Goal: Task Accomplishment & Management: Use online tool/utility

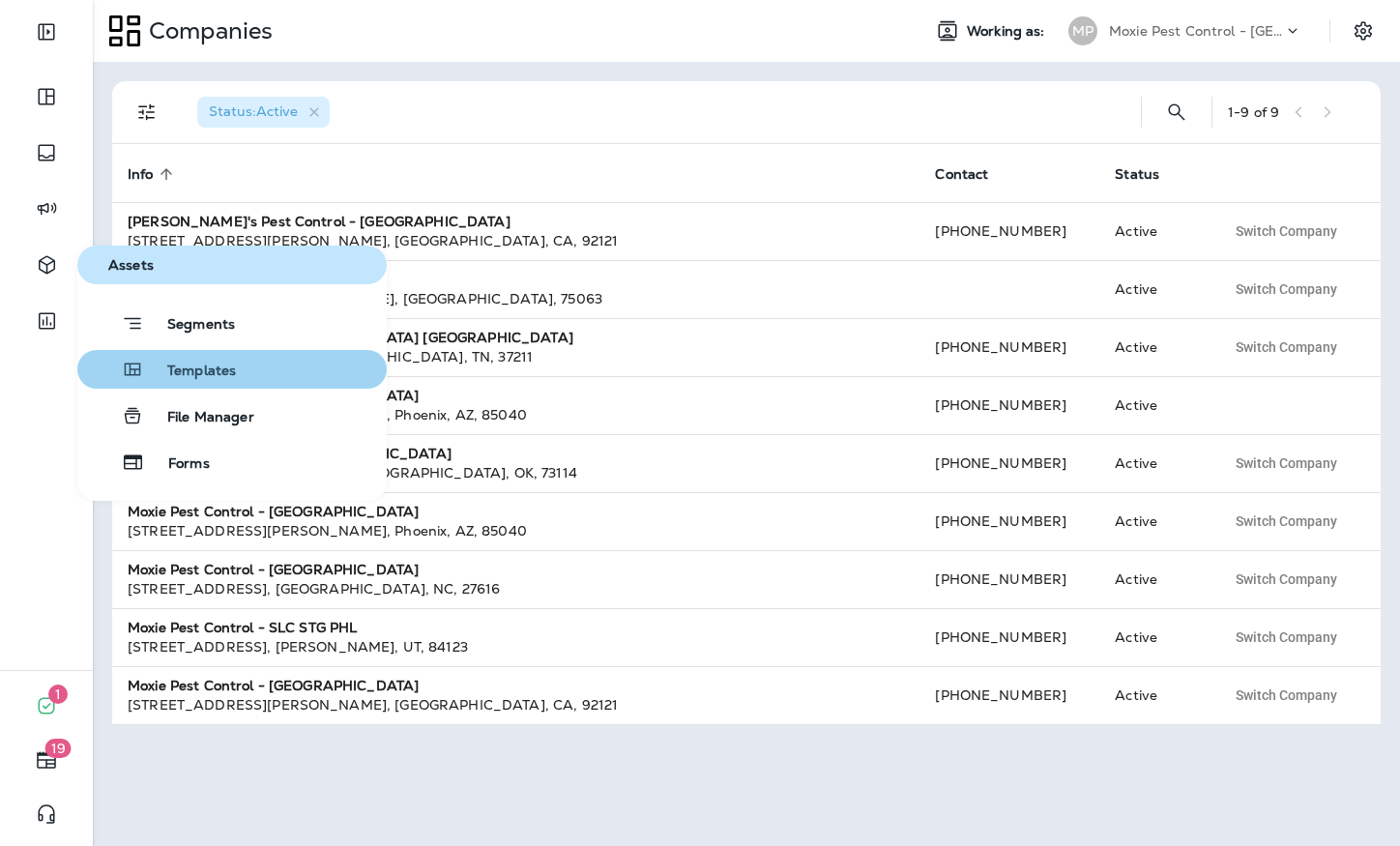
click at [191, 378] on span "Templates" at bounding box center [190, 371] width 92 height 18
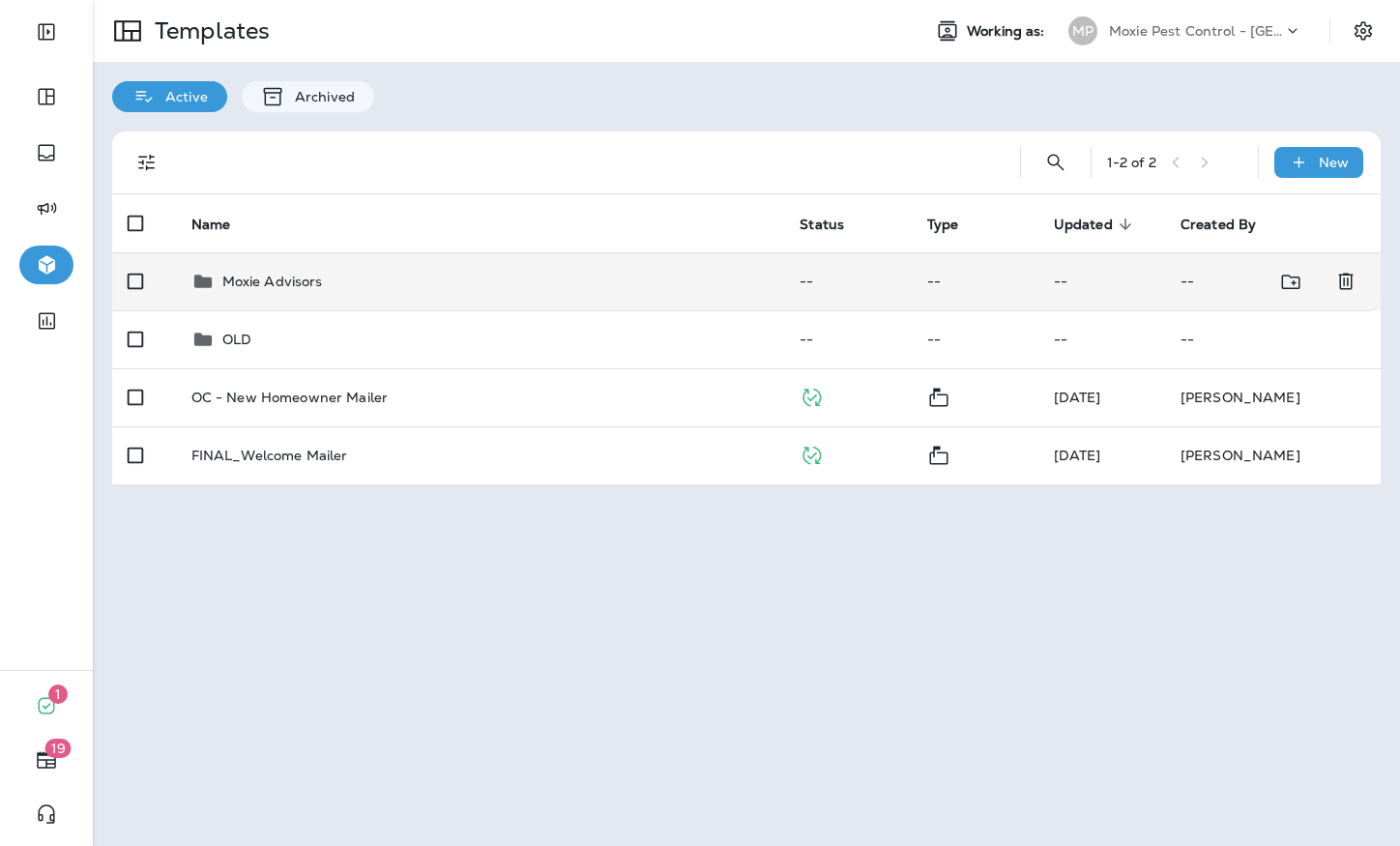
click at [293, 270] on div "Moxie Advisors" at bounding box center [272, 281] width 100 height 23
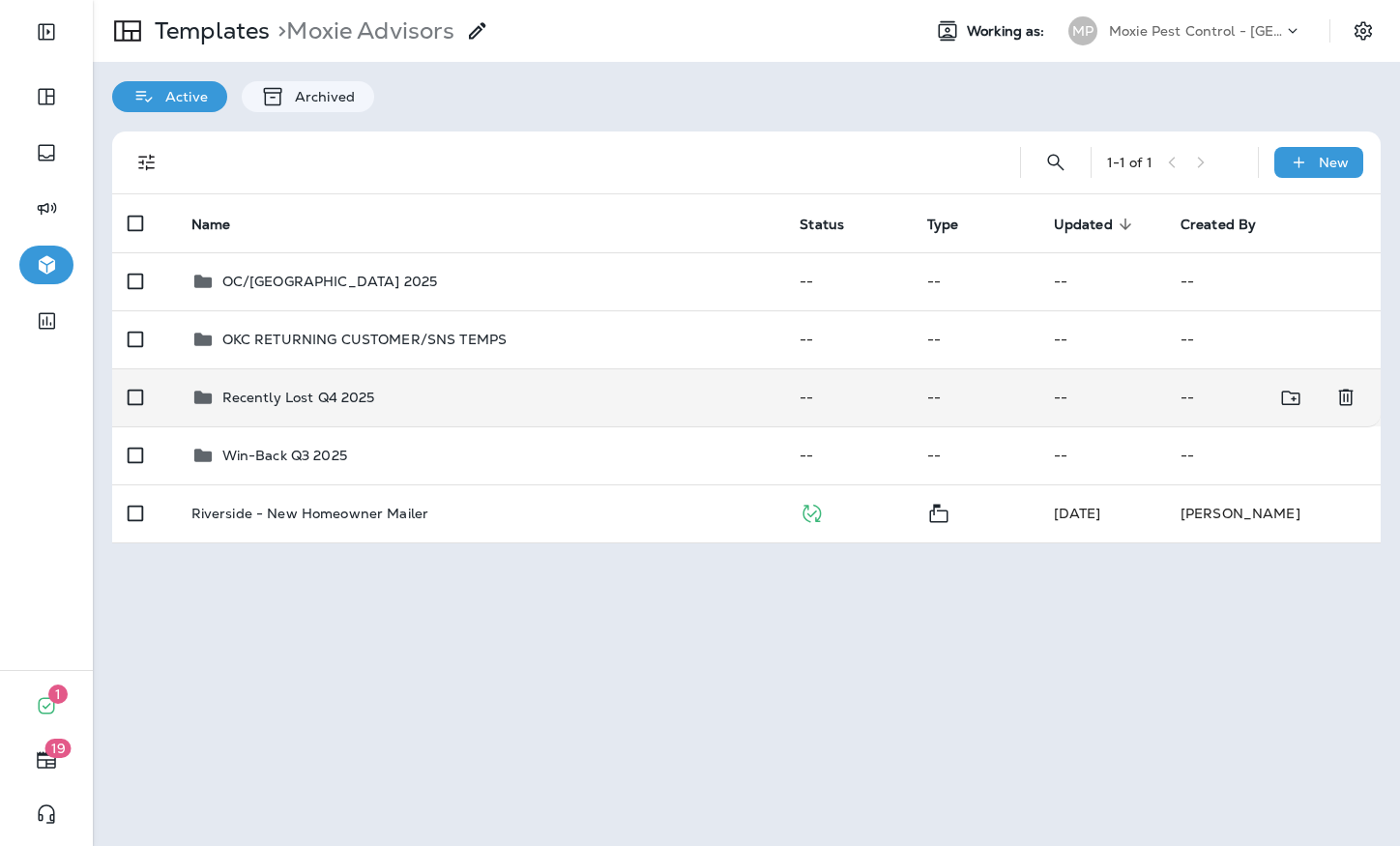
click at [291, 409] on td "Recently Lost Q4 2025" at bounding box center [481, 397] width 609 height 58
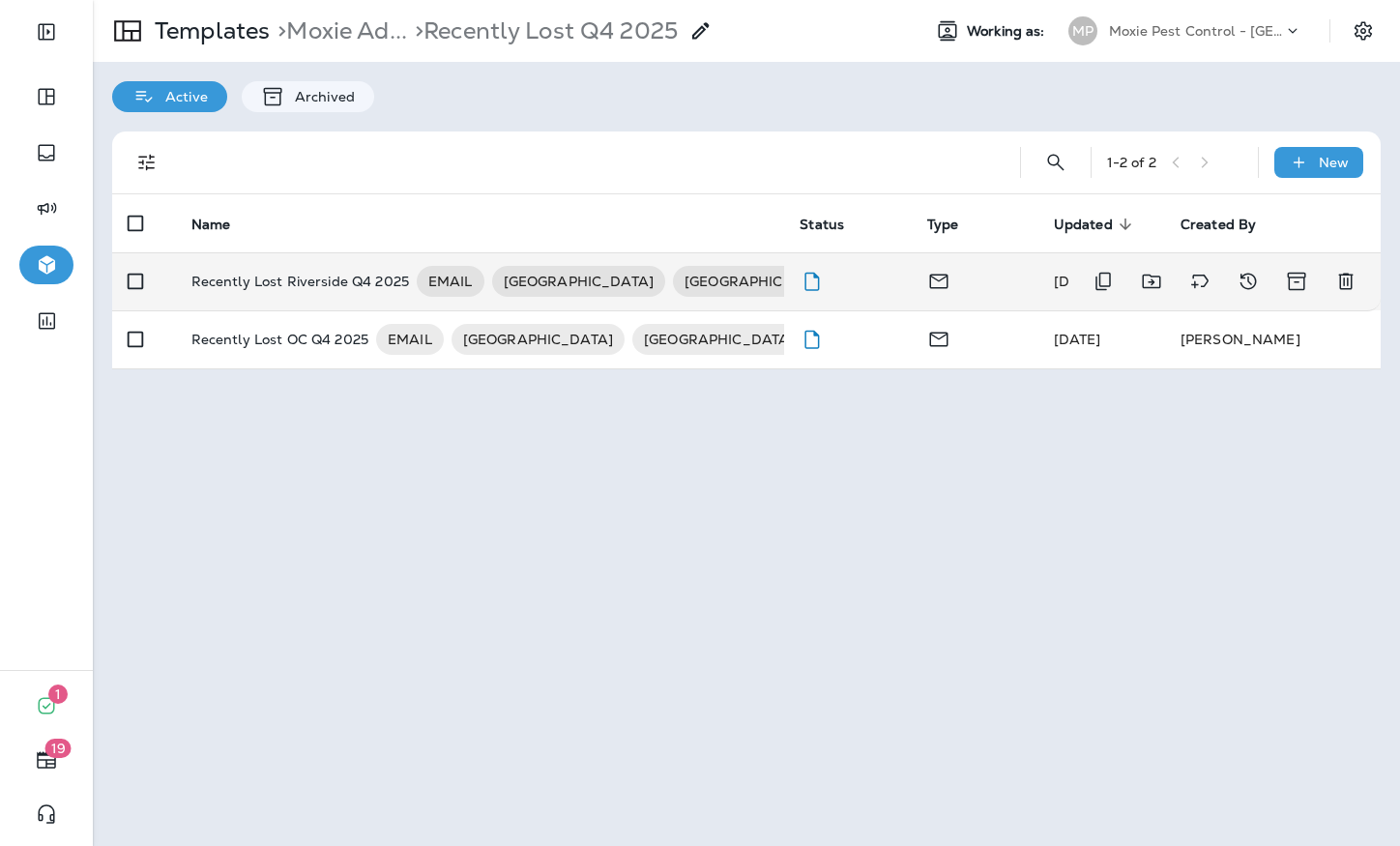
click at [276, 295] on p "Recently Lost Riverside Q4 2025" at bounding box center [300, 281] width 217 height 31
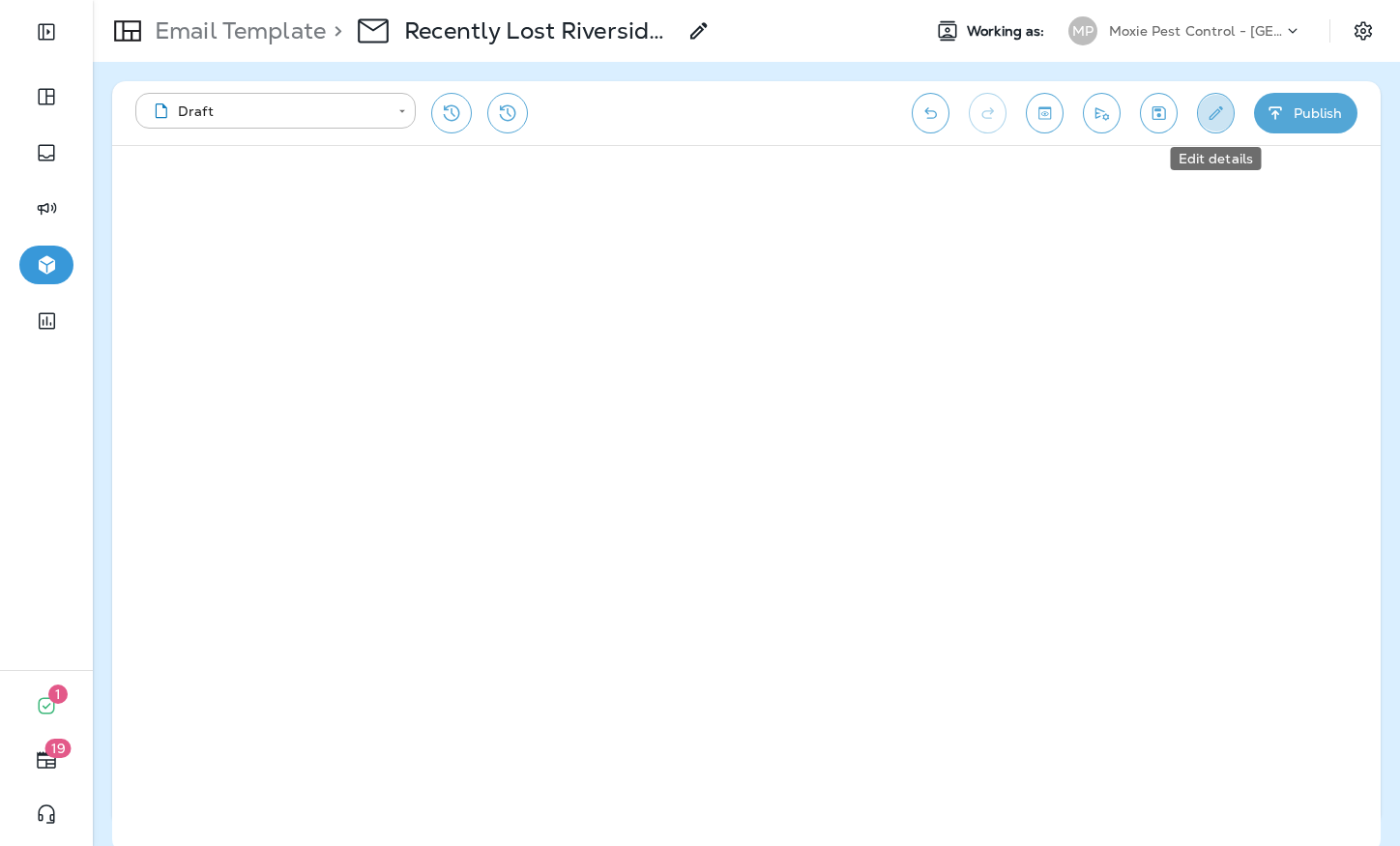
click at [1217, 124] on button "Edit details" at bounding box center [1215, 113] width 38 height 41
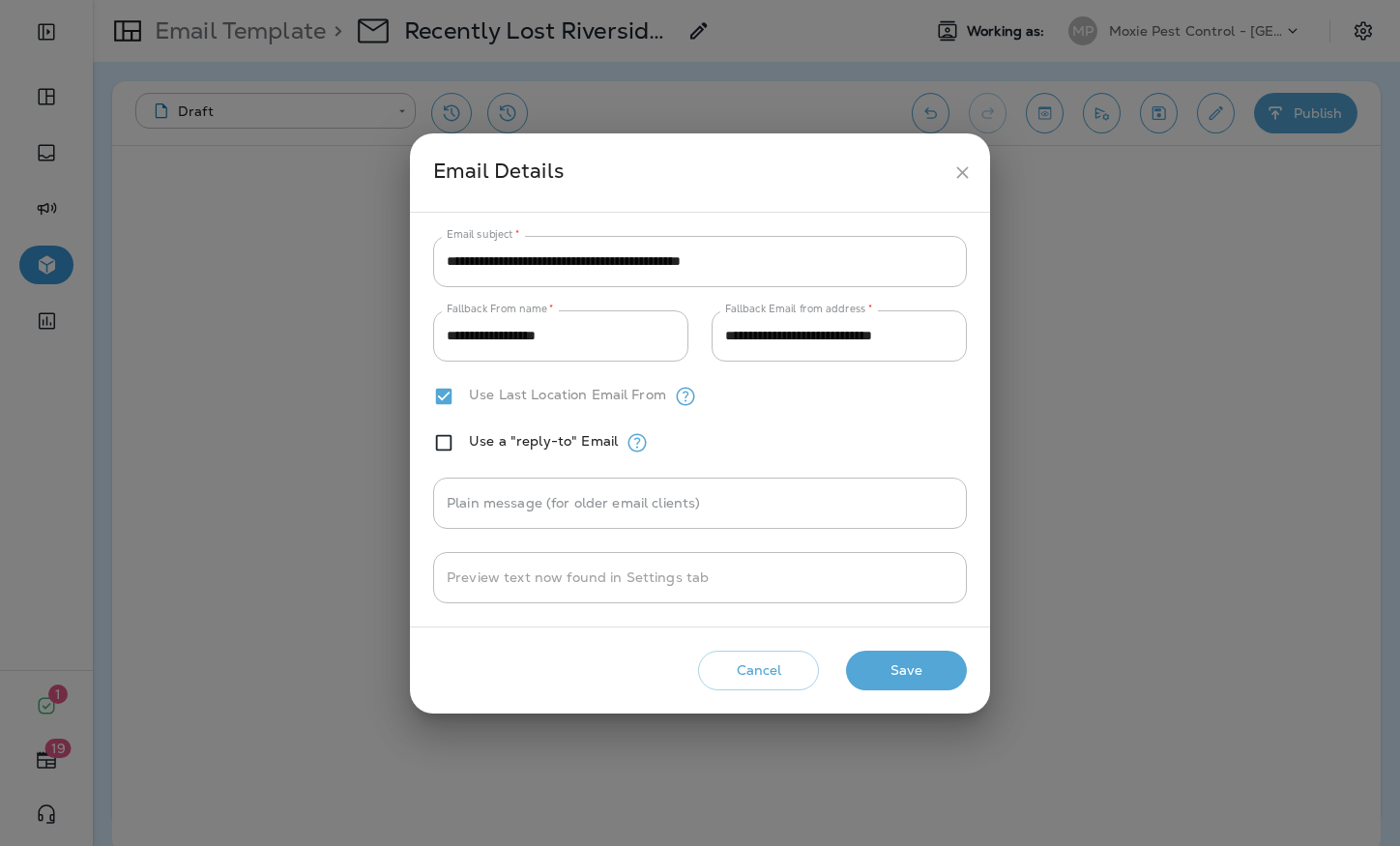
click at [971, 168] on icon "close" at bounding box center [962, 172] width 20 height 20
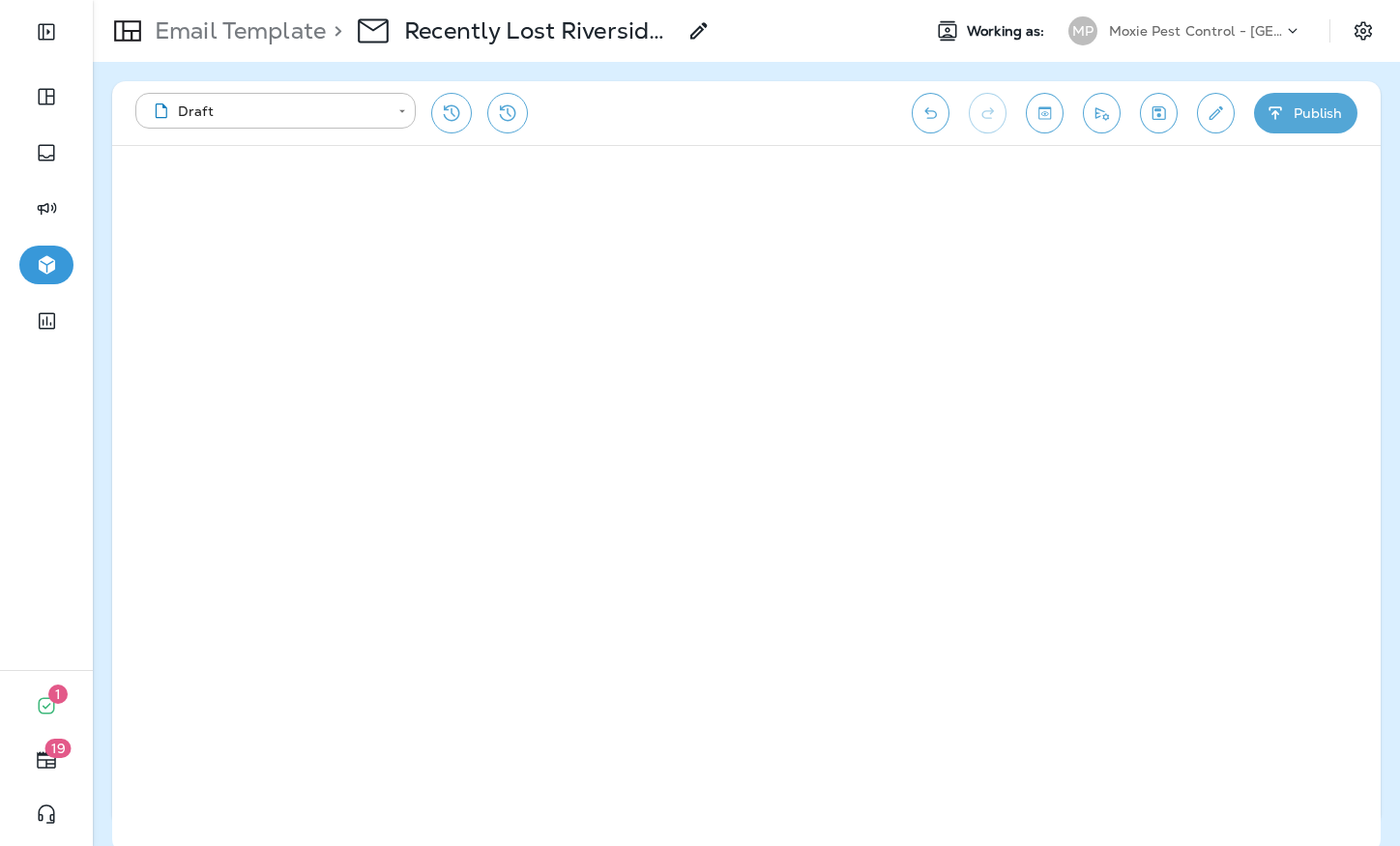
click at [1230, 95] on div "**********" at bounding box center [746, 113] width 1269 height 64
click at [1203, 105] on button "Edit details" at bounding box center [1215, 113] width 38 height 41
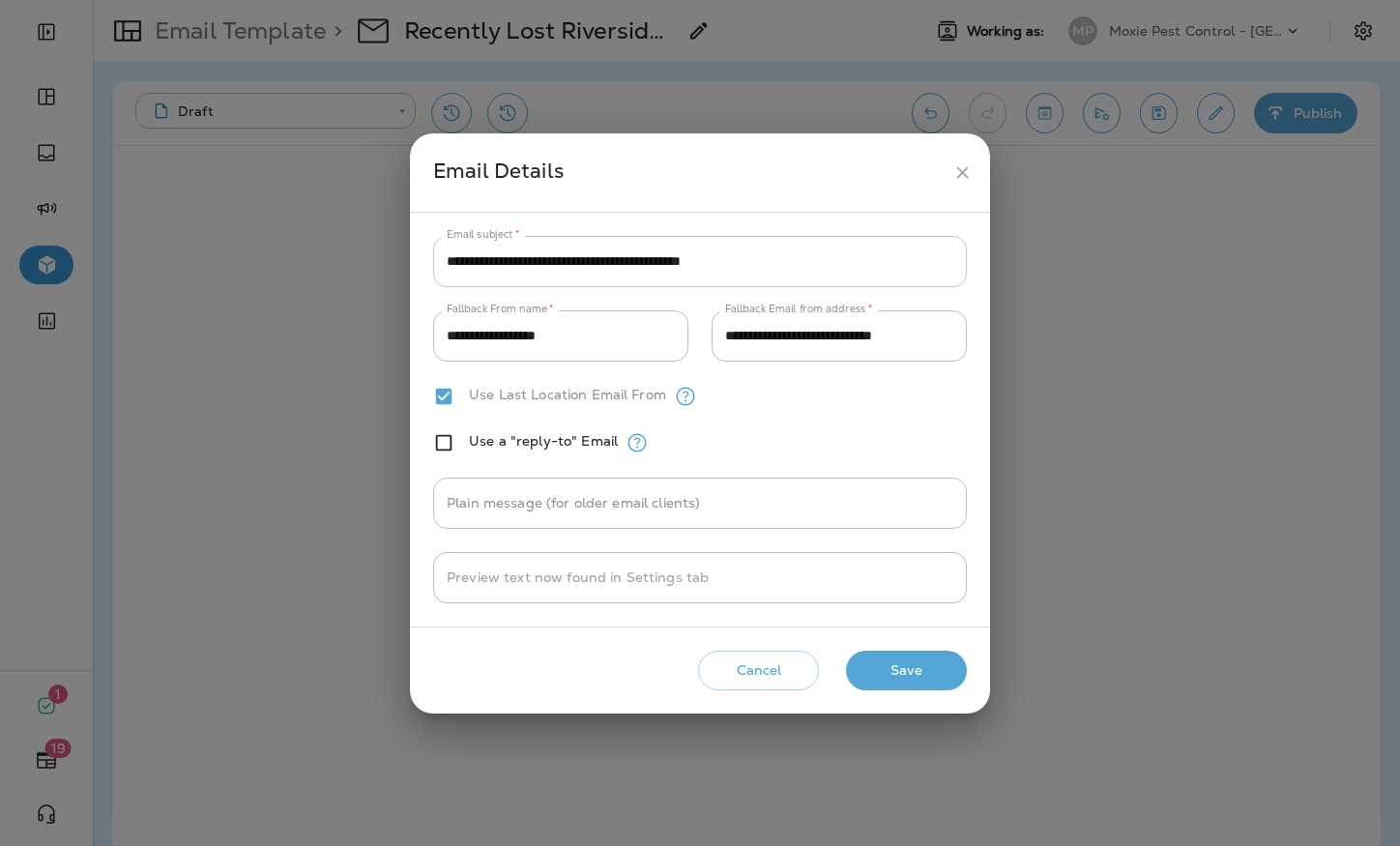
click at [776, 268] on input "**********" at bounding box center [700, 261] width 534 height 52
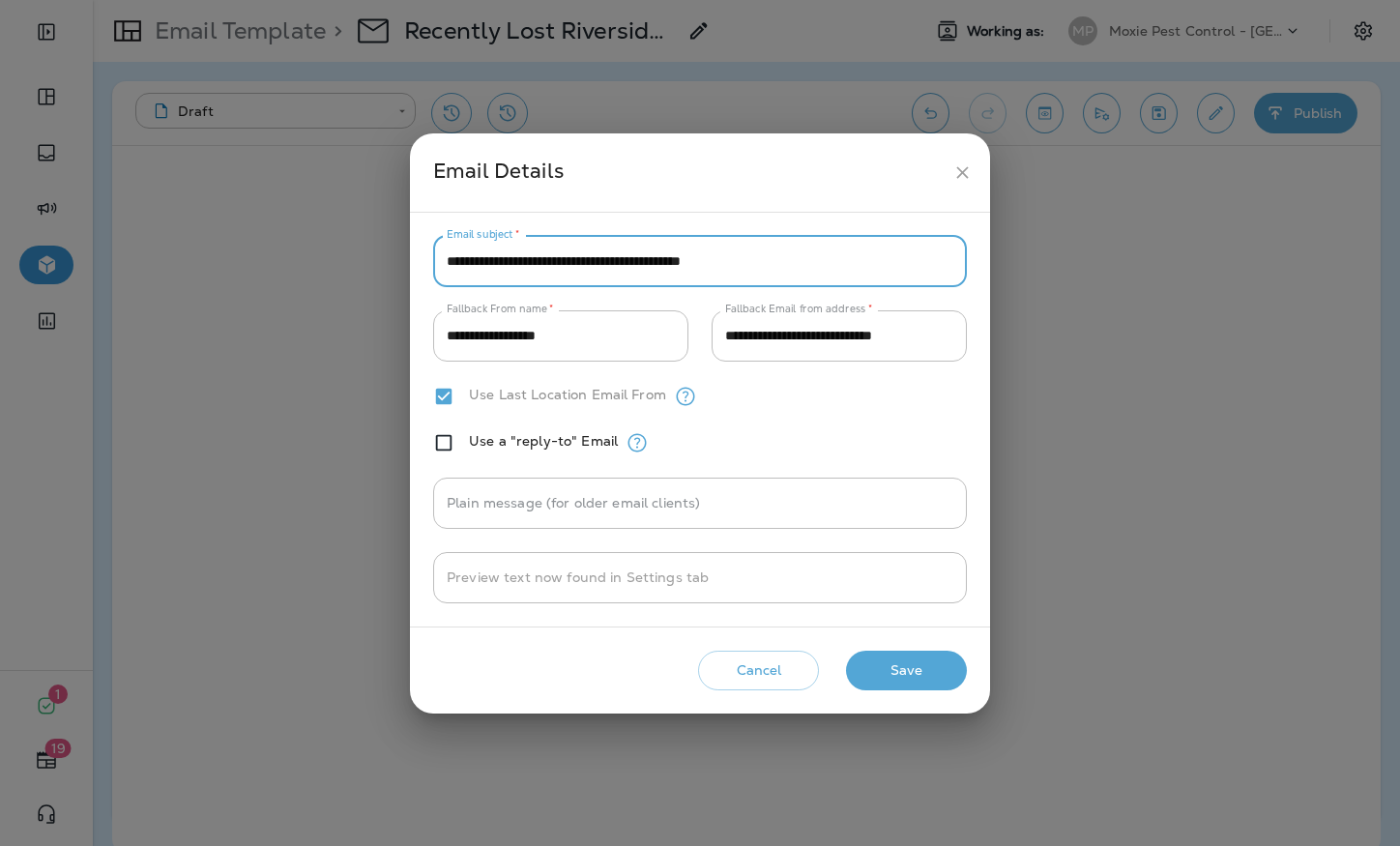
type input "**********"
drag, startPoint x: 927, startPoint y: 677, endPoint x: 803, endPoint y: 636, distance: 130.6
click at [924, 676] on button "Save" at bounding box center [906, 670] width 121 height 40
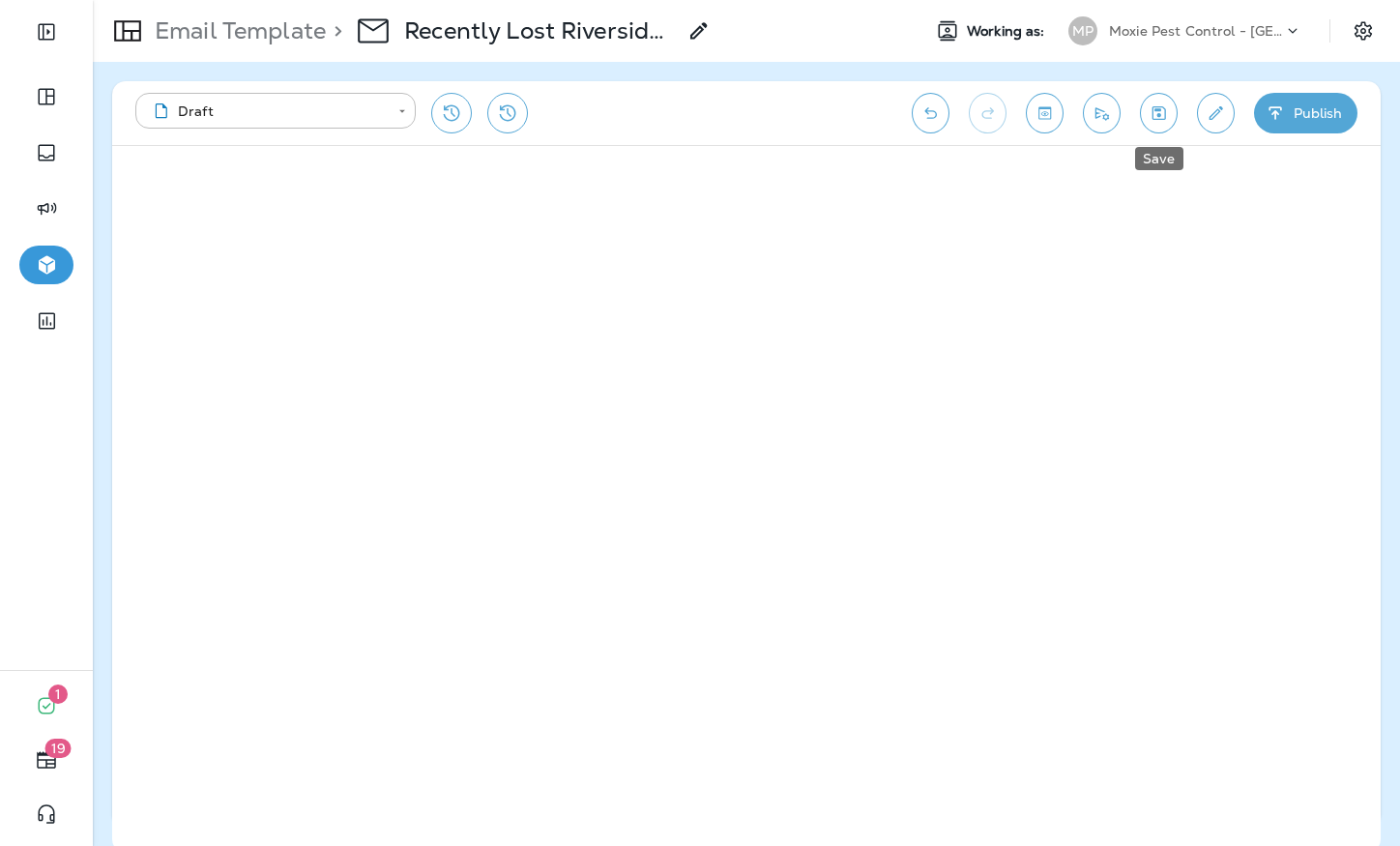
click at [1161, 108] on icon "Save" at bounding box center [1159, 113] width 20 height 19
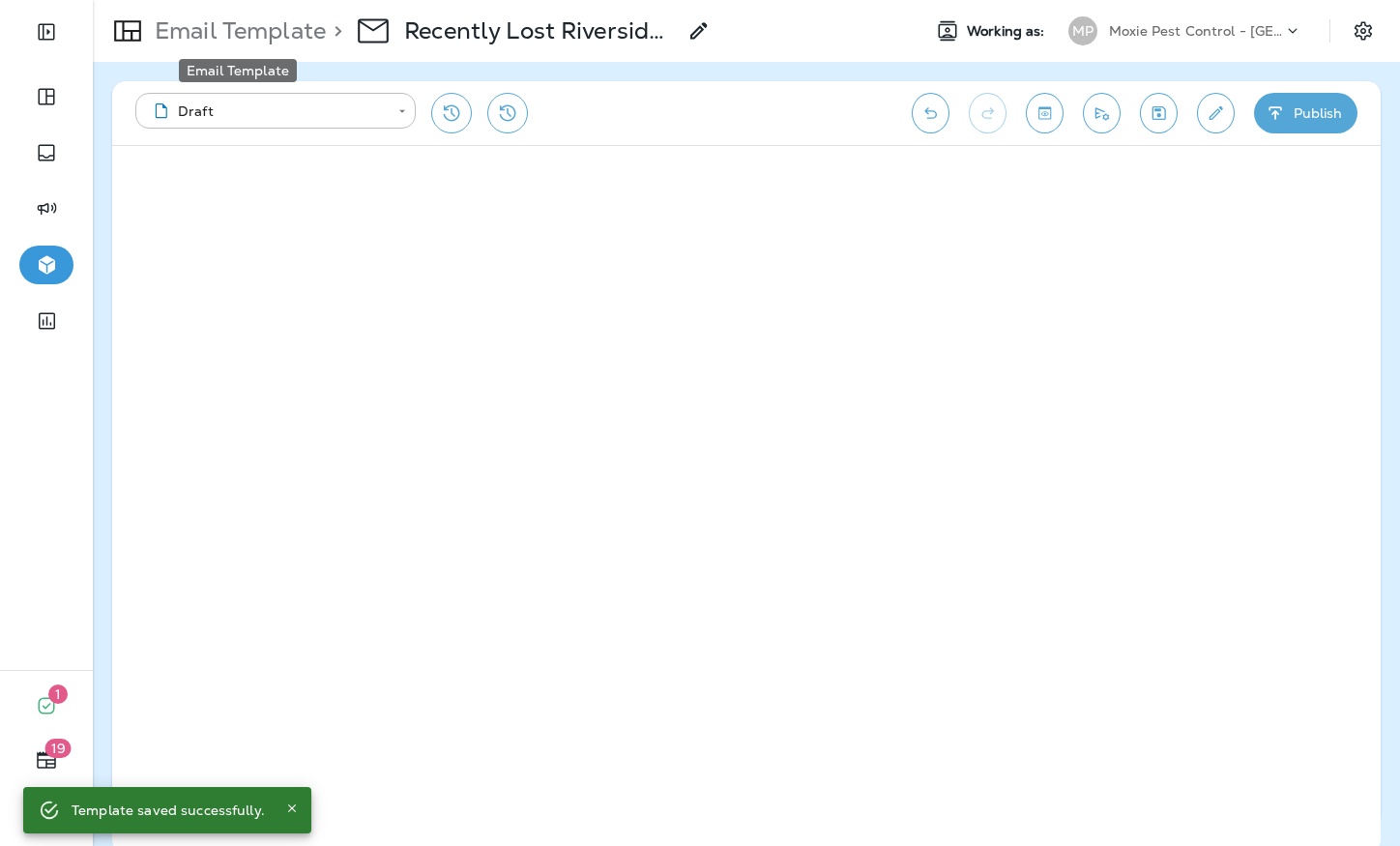
click at [263, 35] on p "Email Template" at bounding box center [237, 31] width 179 height 29
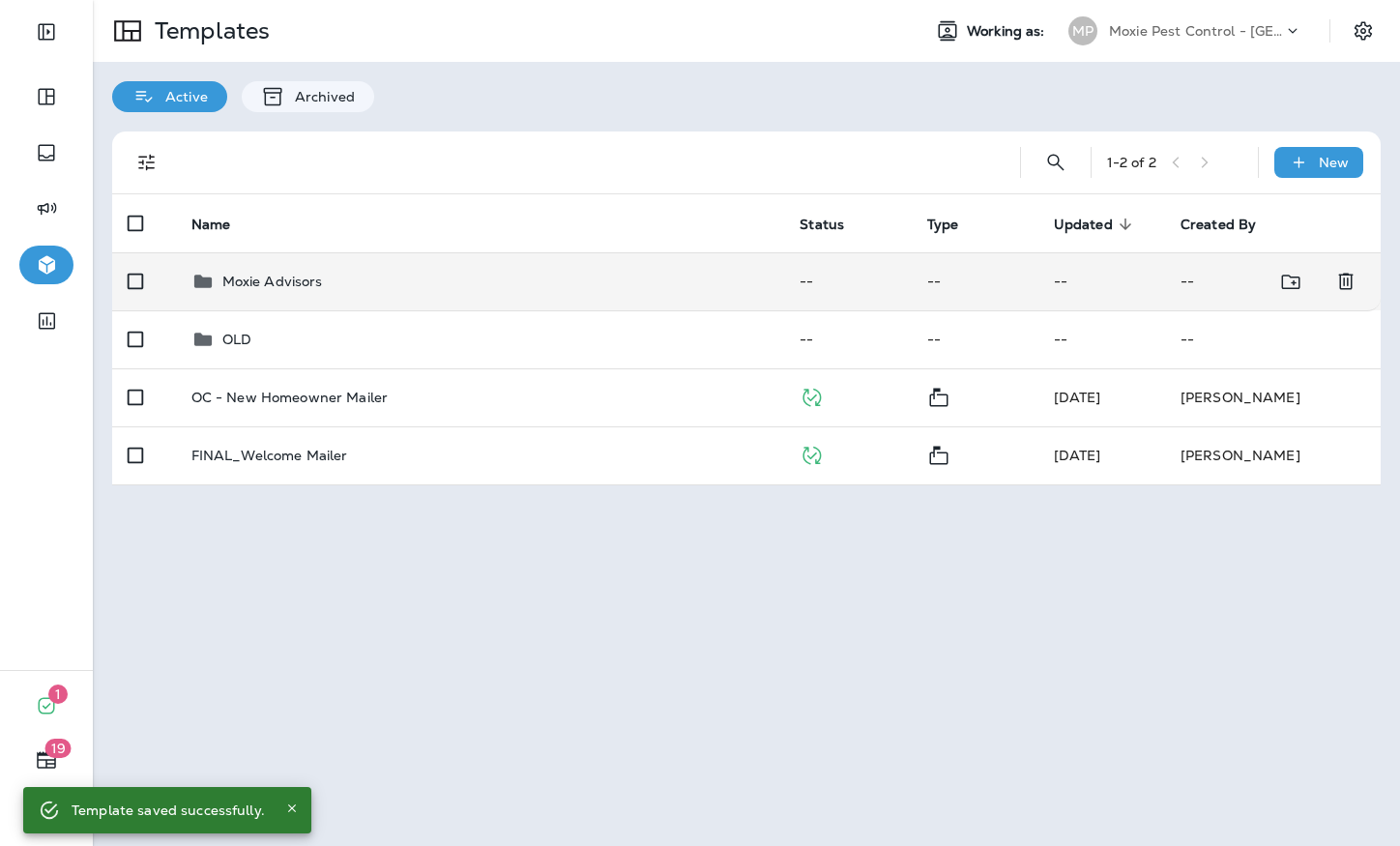
click at [289, 281] on p "Moxie Advisors" at bounding box center [272, 281] width 100 height 16
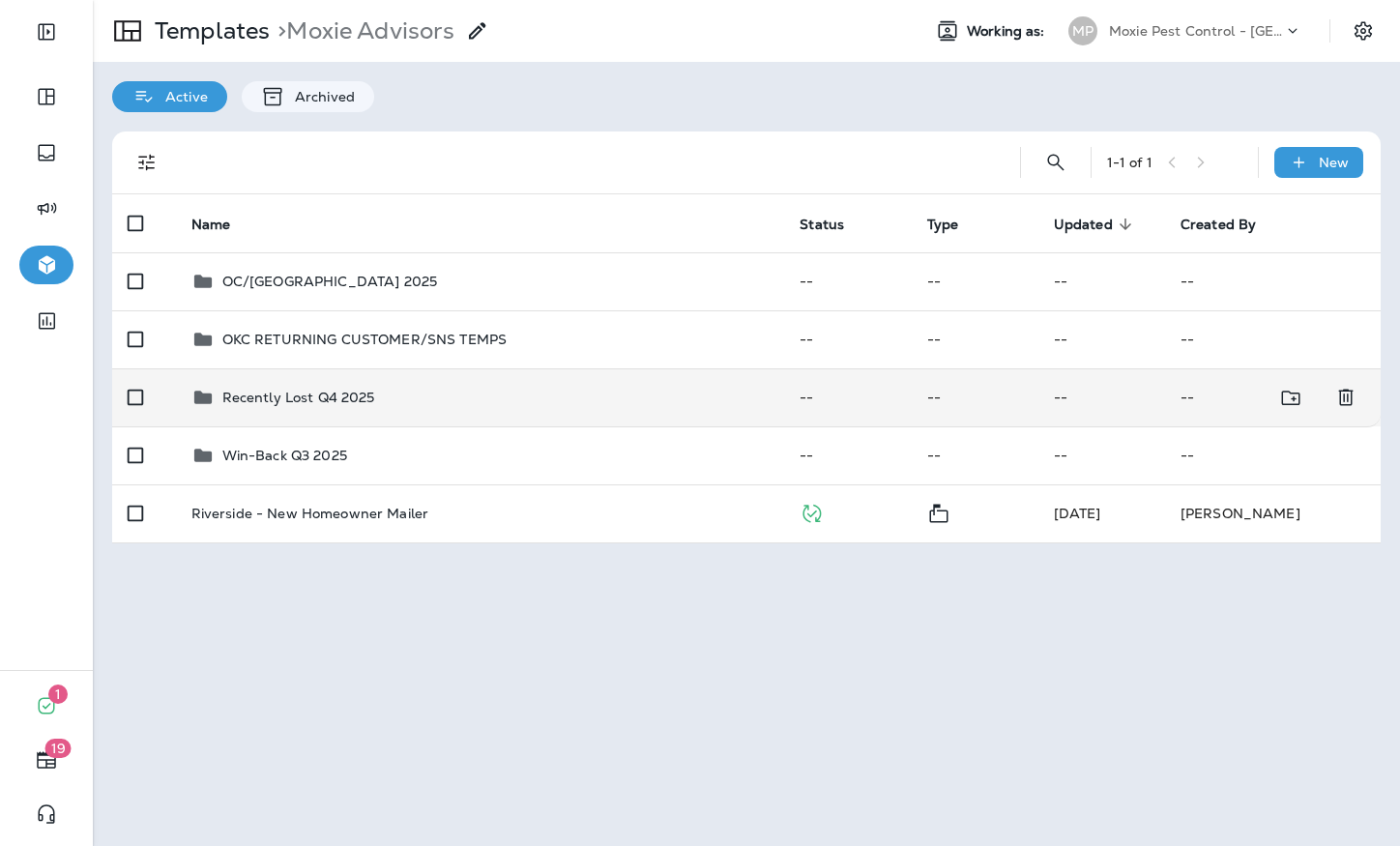
click at [332, 398] on p "Recently Lost Q4 2025" at bounding box center [298, 397] width 153 height 16
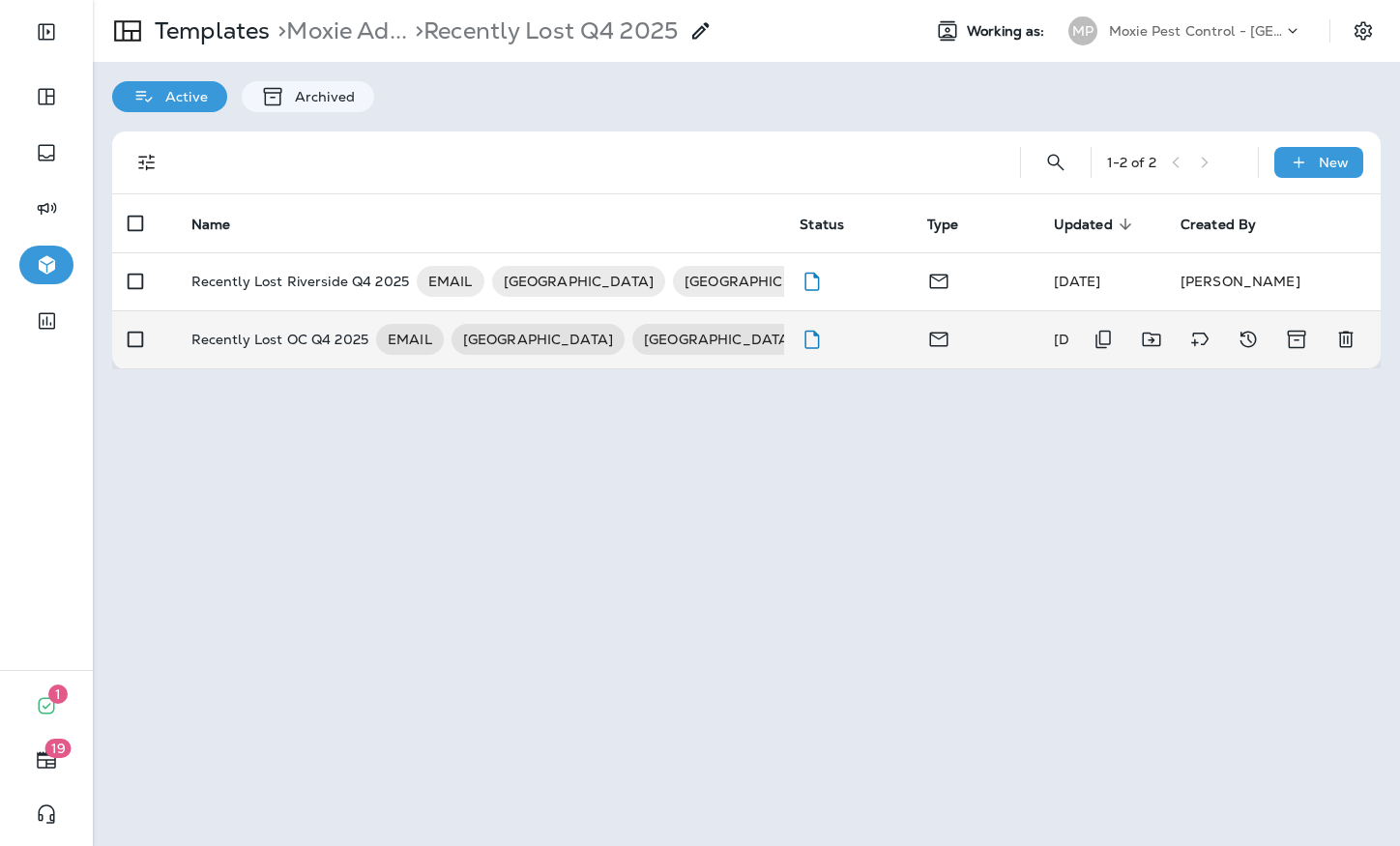
click at [312, 349] on p "Recently Lost OC Q4 2025" at bounding box center [280, 340] width 177 height 31
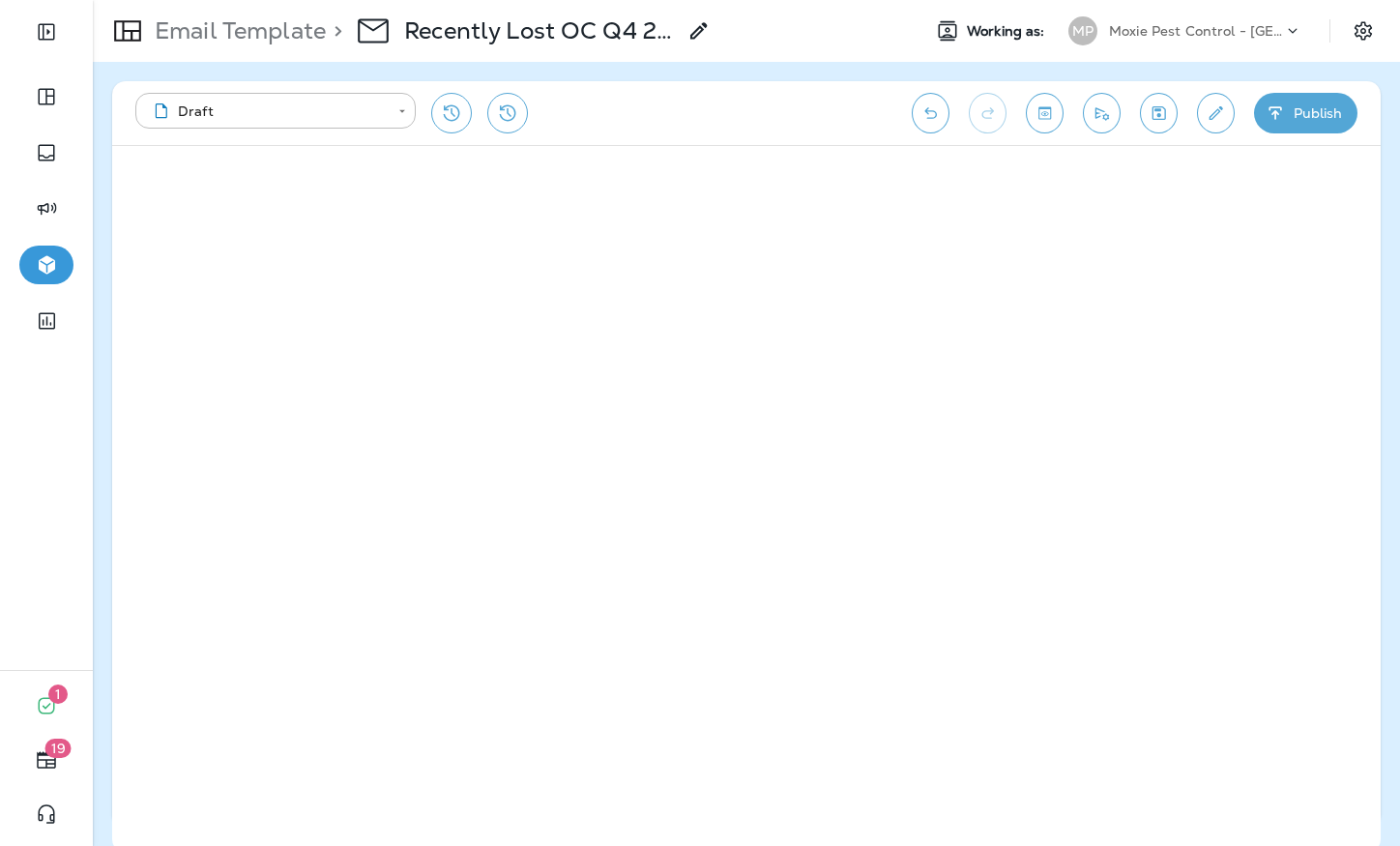
click at [1160, 120] on icon "Save" at bounding box center [1159, 113] width 20 height 19
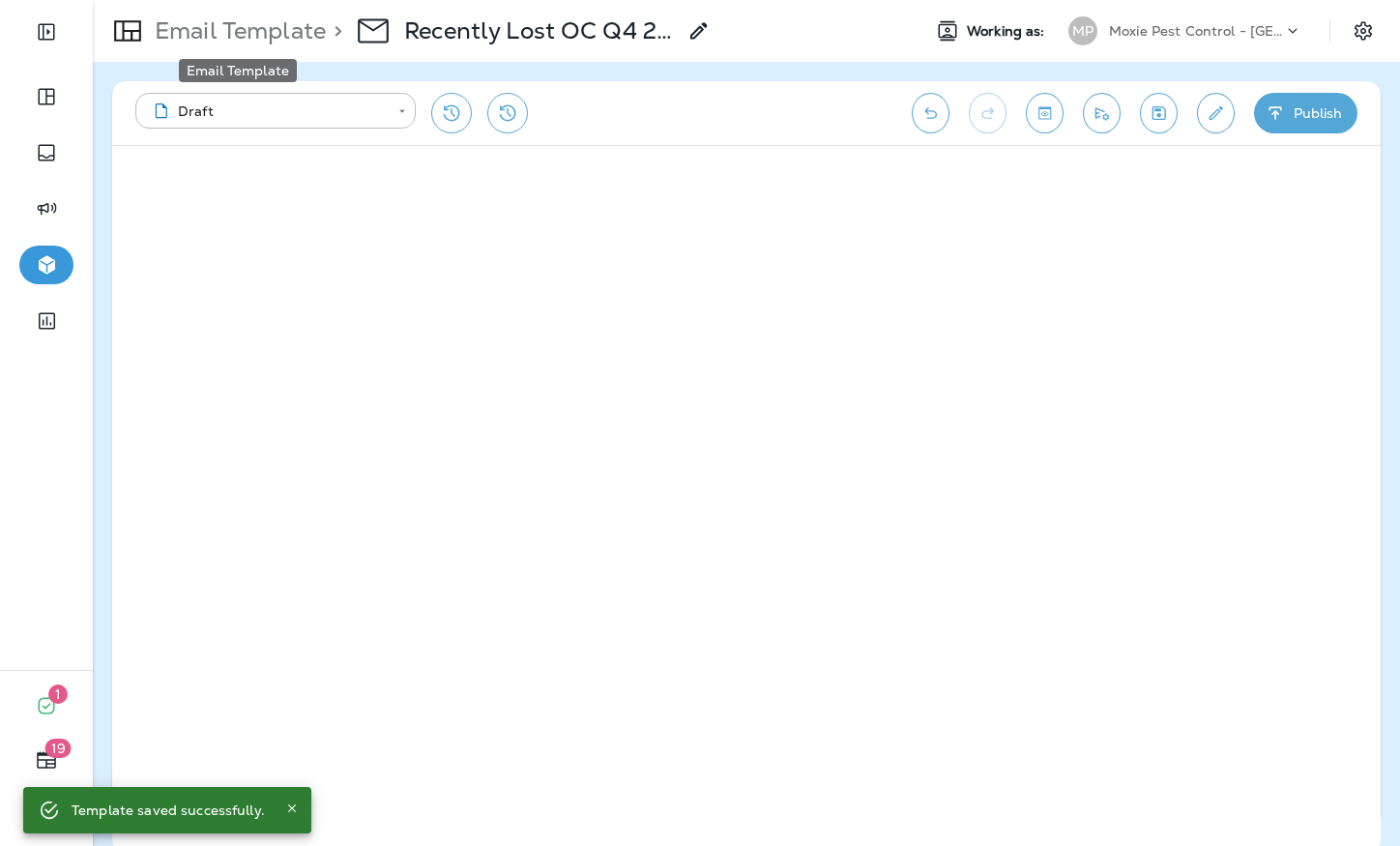
click at [245, 36] on p "Email Template" at bounding box center [237, 31] width 179 height 29
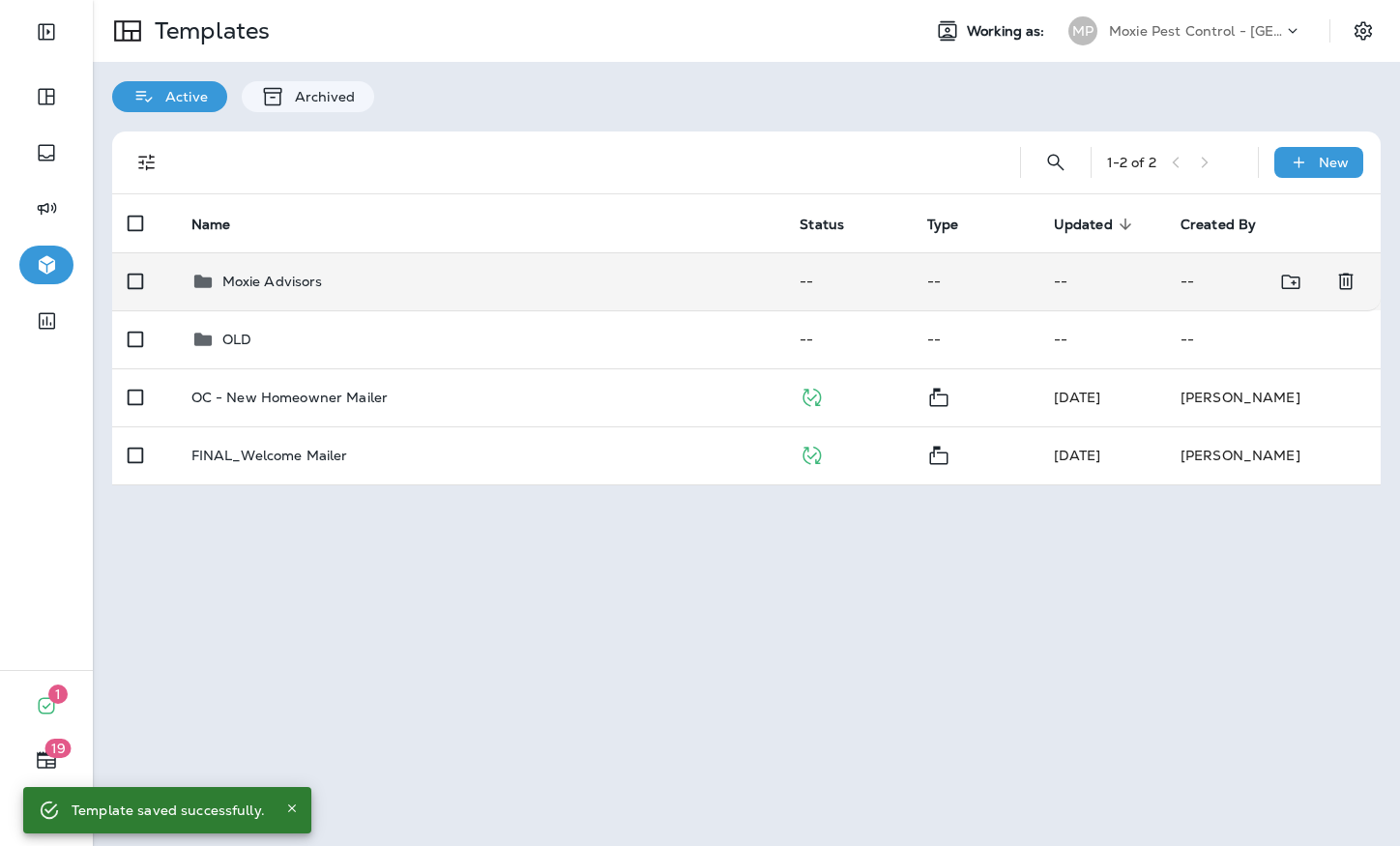
click at [369, 271] on div "Moxie Advisors" at bounding box center [481, 281] width 578 height 23
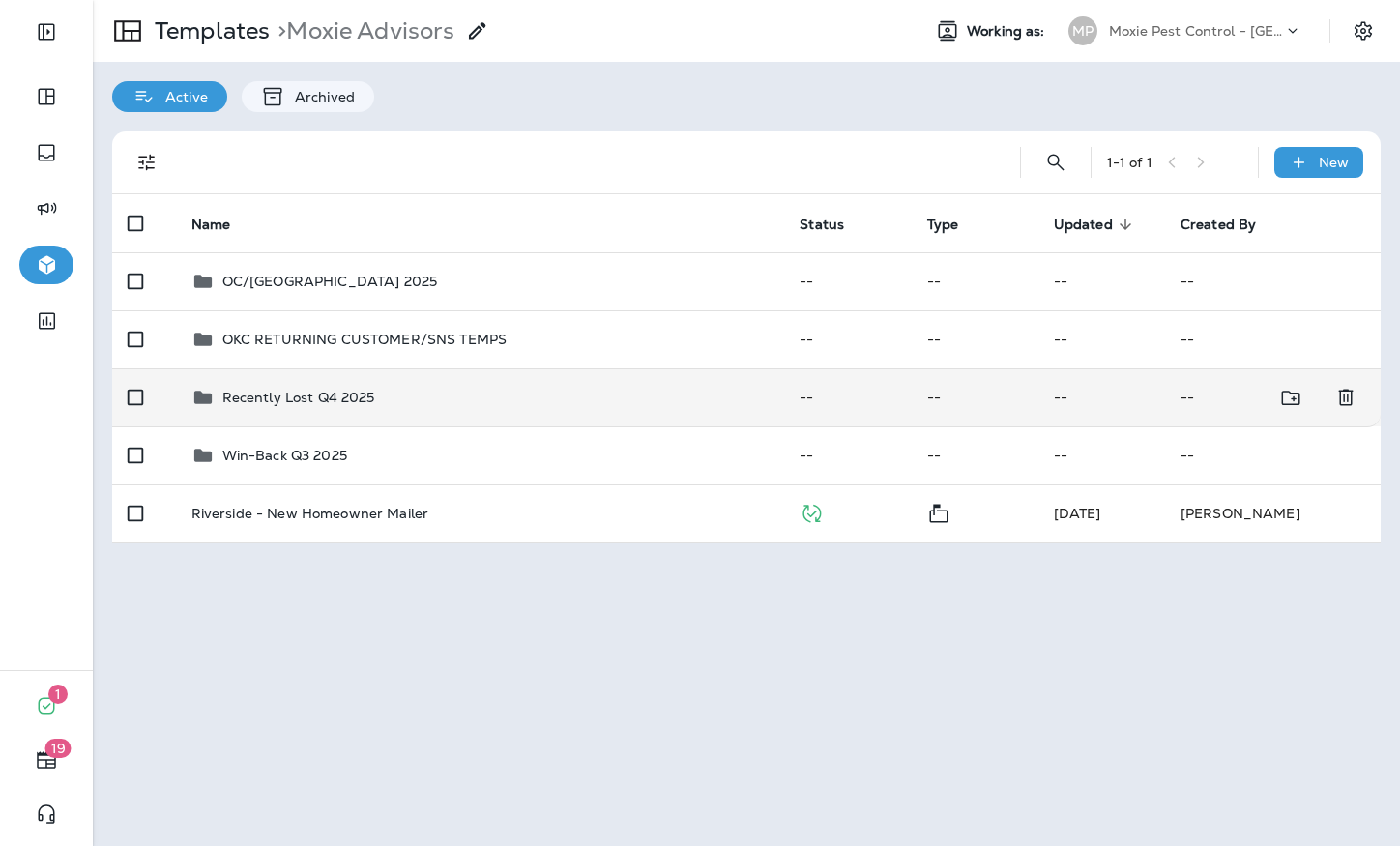
click at [376, 394] on div "Recently Lost Q4 2025" at bounding box center [481, 397] width 578 height 23
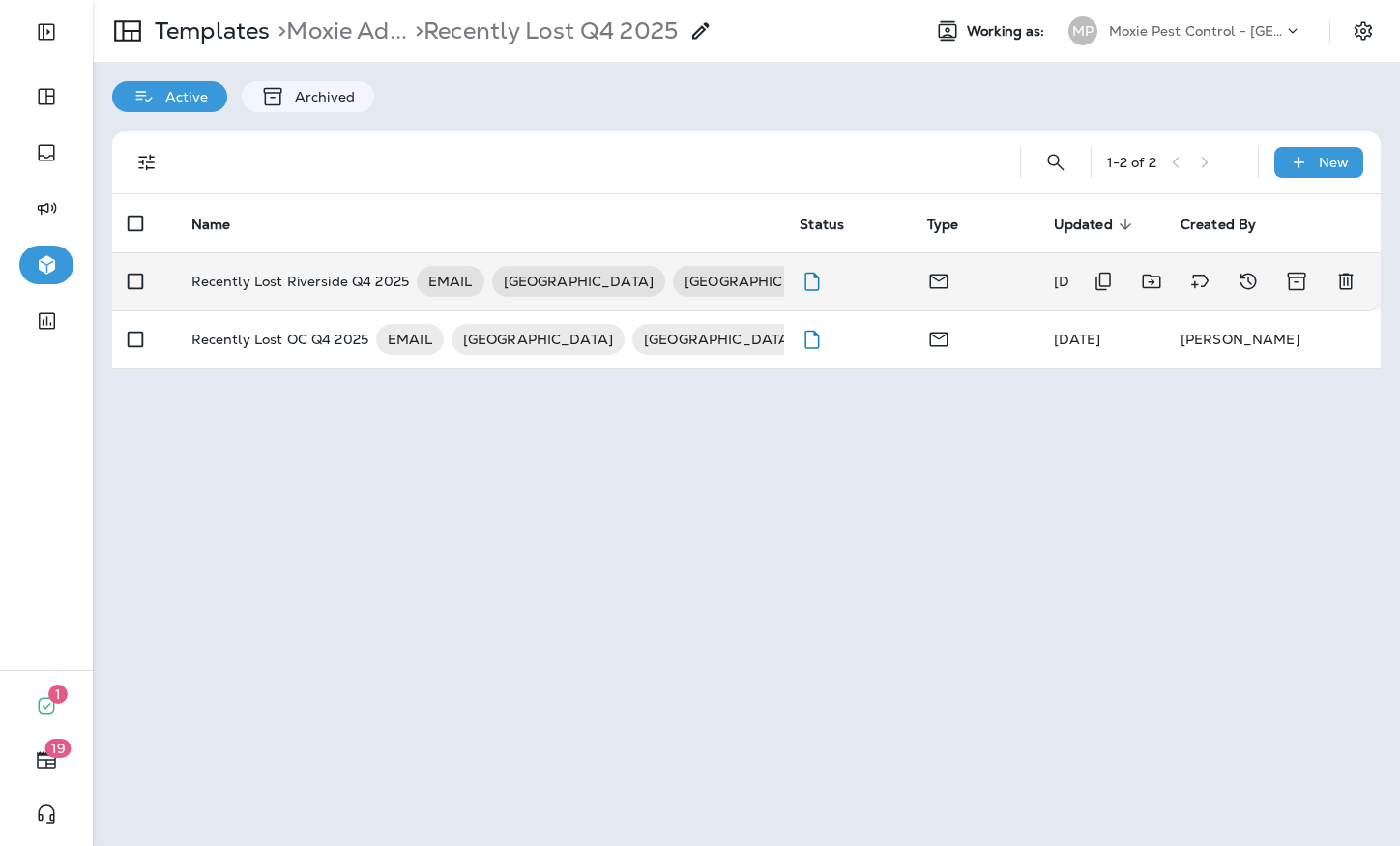
click at [297, 291] on p "Recently Lost Riverside Q4 2025" at bounding box center [300, 281] width 217 height 31
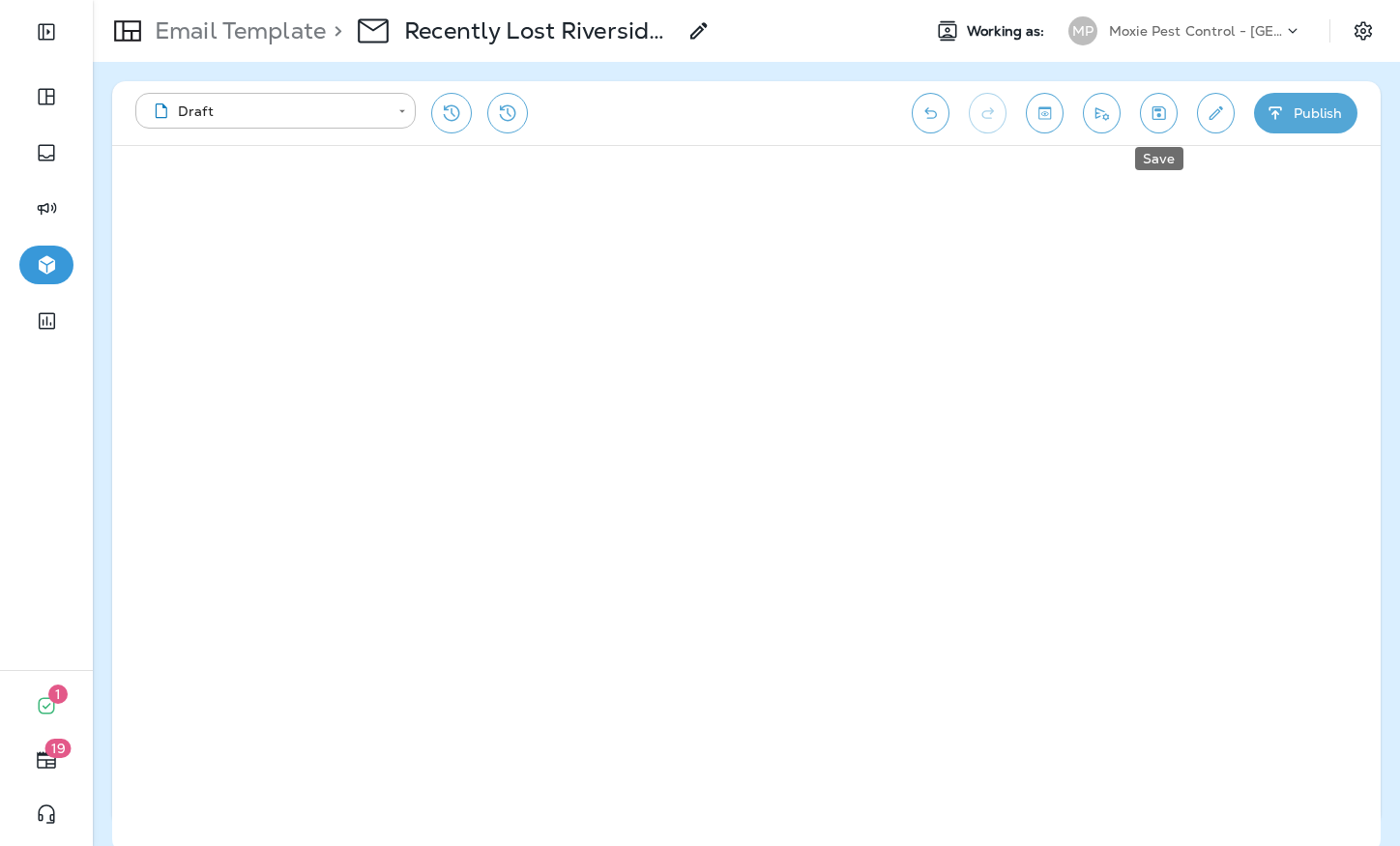
click at [1148, 112] on button "Save" at bounding box center [1159, 113] width 38 height 41
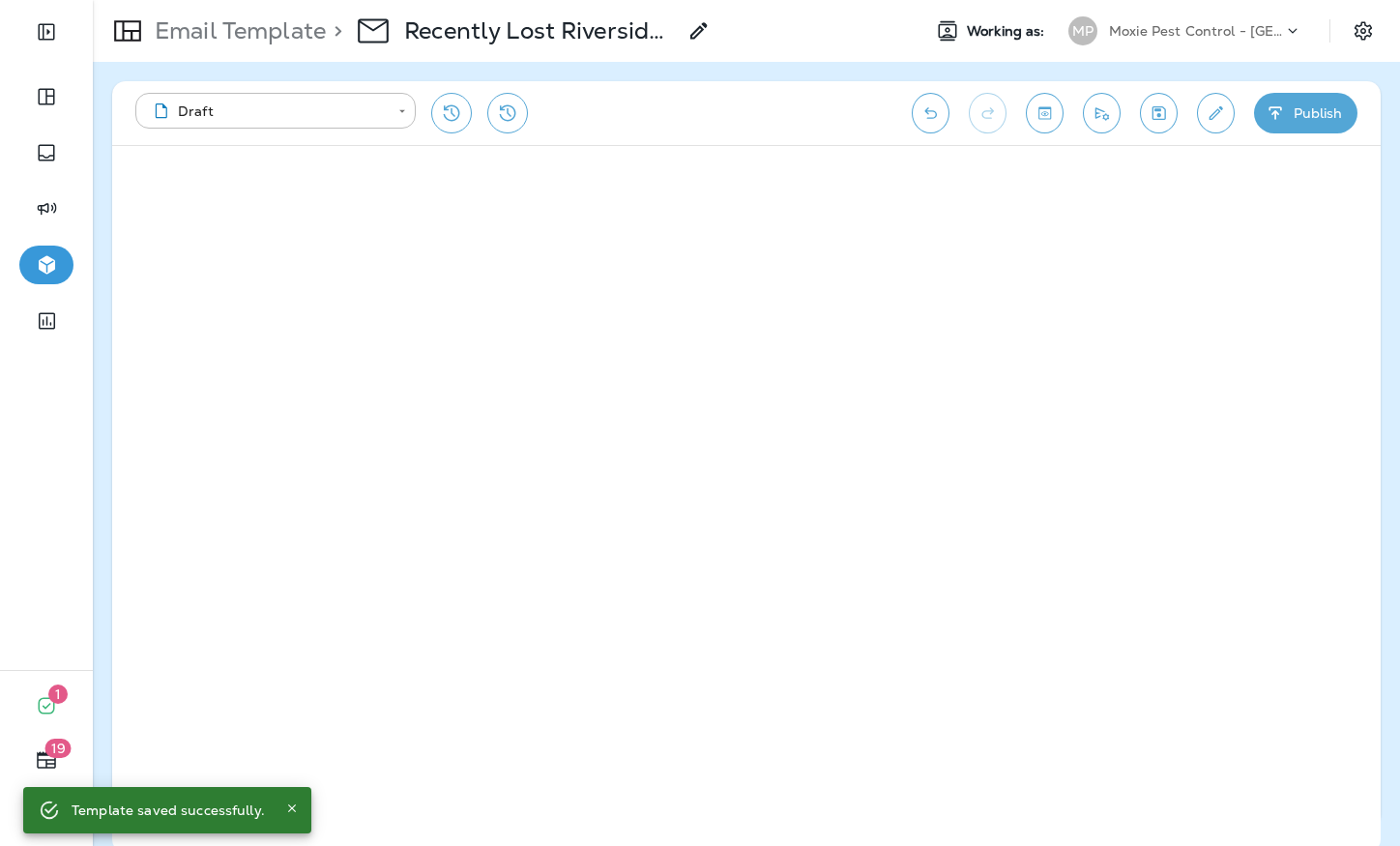
click at [279, 48] on div "Email Template > Recently Lost Riverside Q4 2025" at bounding box center [401, 31] width 617 height 55
click at [286, 37] on p "Email Template" at bounding box center [237, 31] width 179 height 29
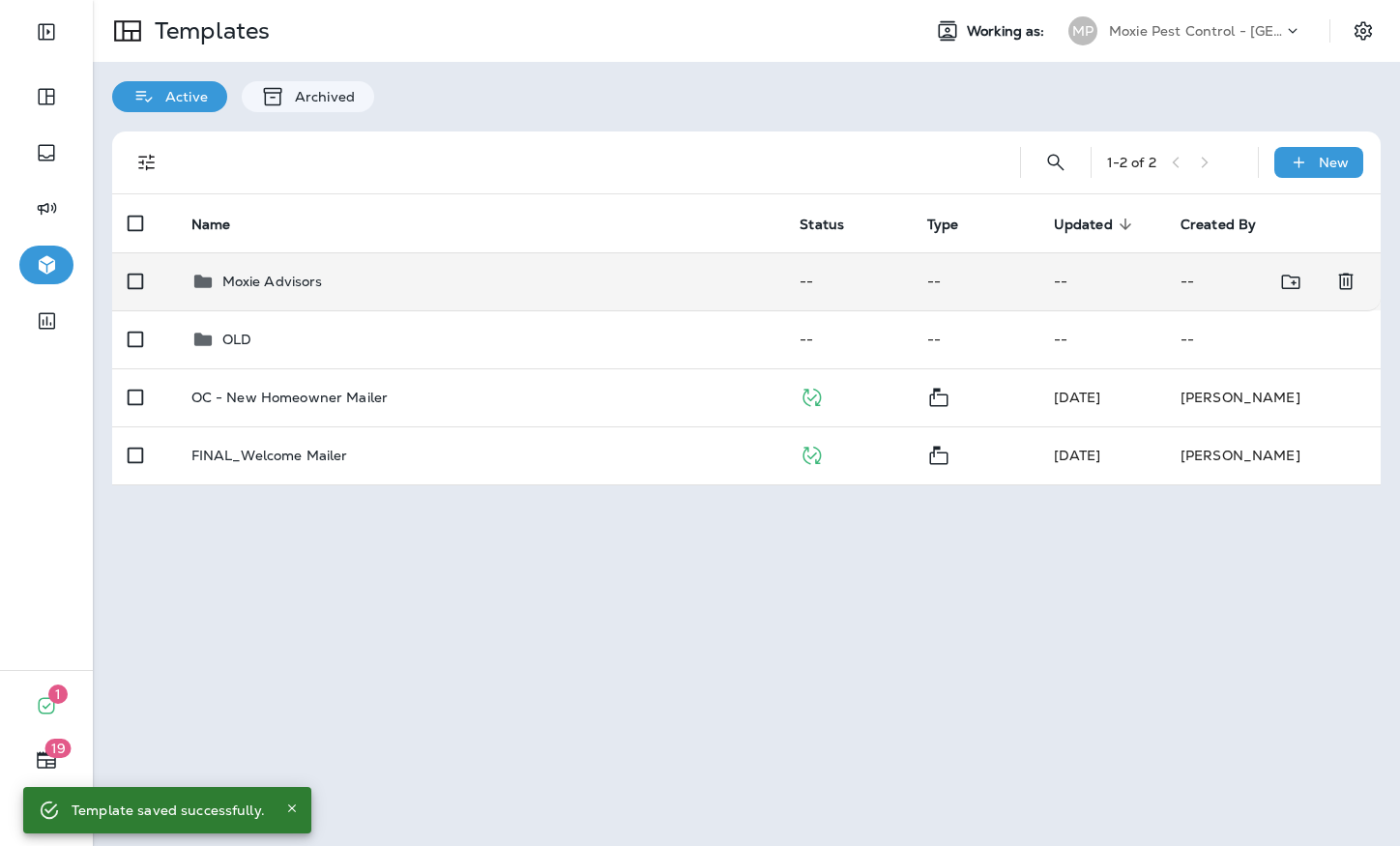
click at [281, 284] on p "Moxie Advisors" at bounding box center [272, 281] width 100 height 16
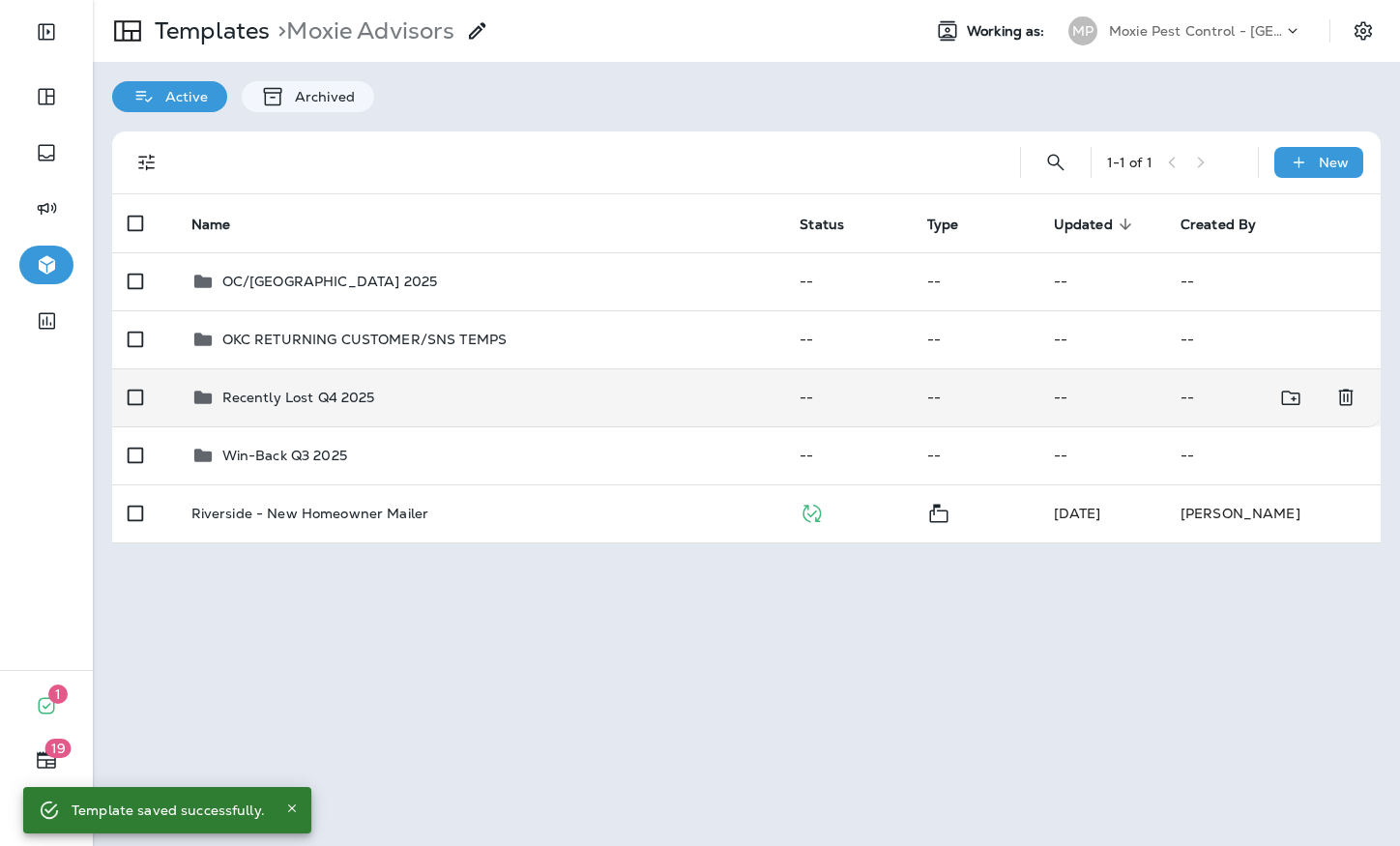
click at [601, 392] on div "Recently Lost Q4 2025" at bounding box center [481, 397] width 578 height 23
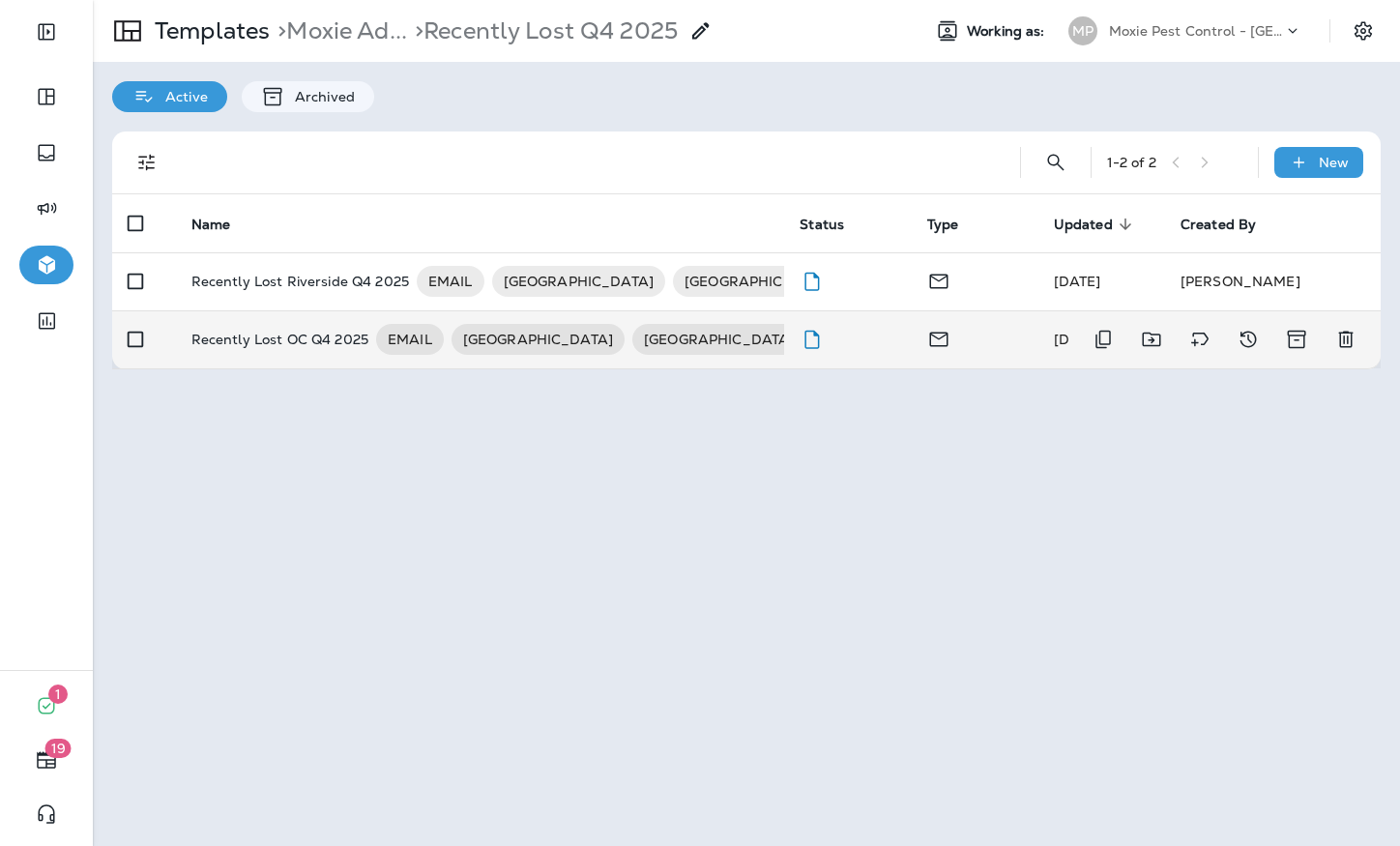
click at [301, 341] on p "Recently Lost OC Q4 2025" at bounding box center [280, 340] width 177 height 31
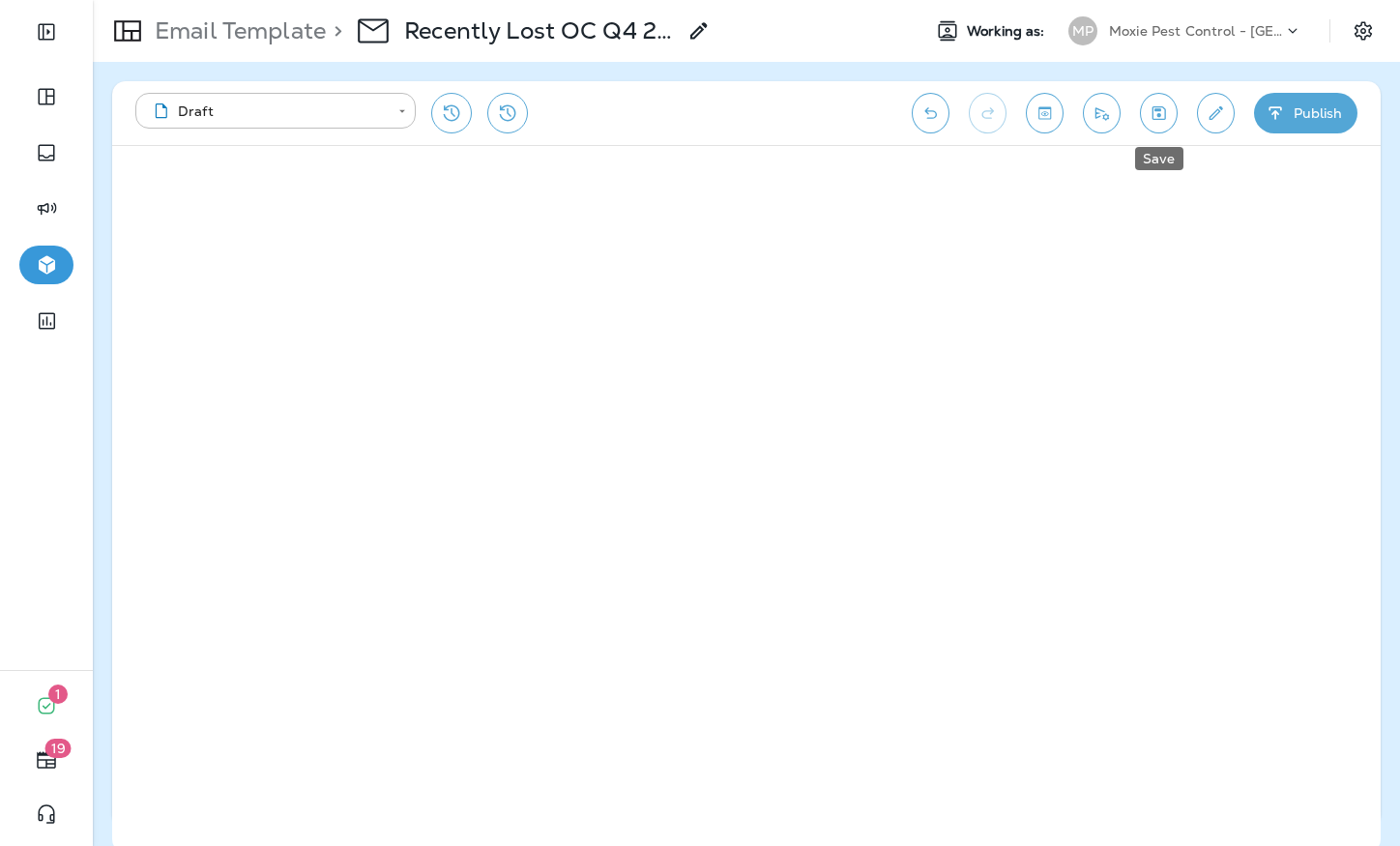
click at [1153, 117] on icon "Save" at bounding box center [1159, 113] width 20 height 19
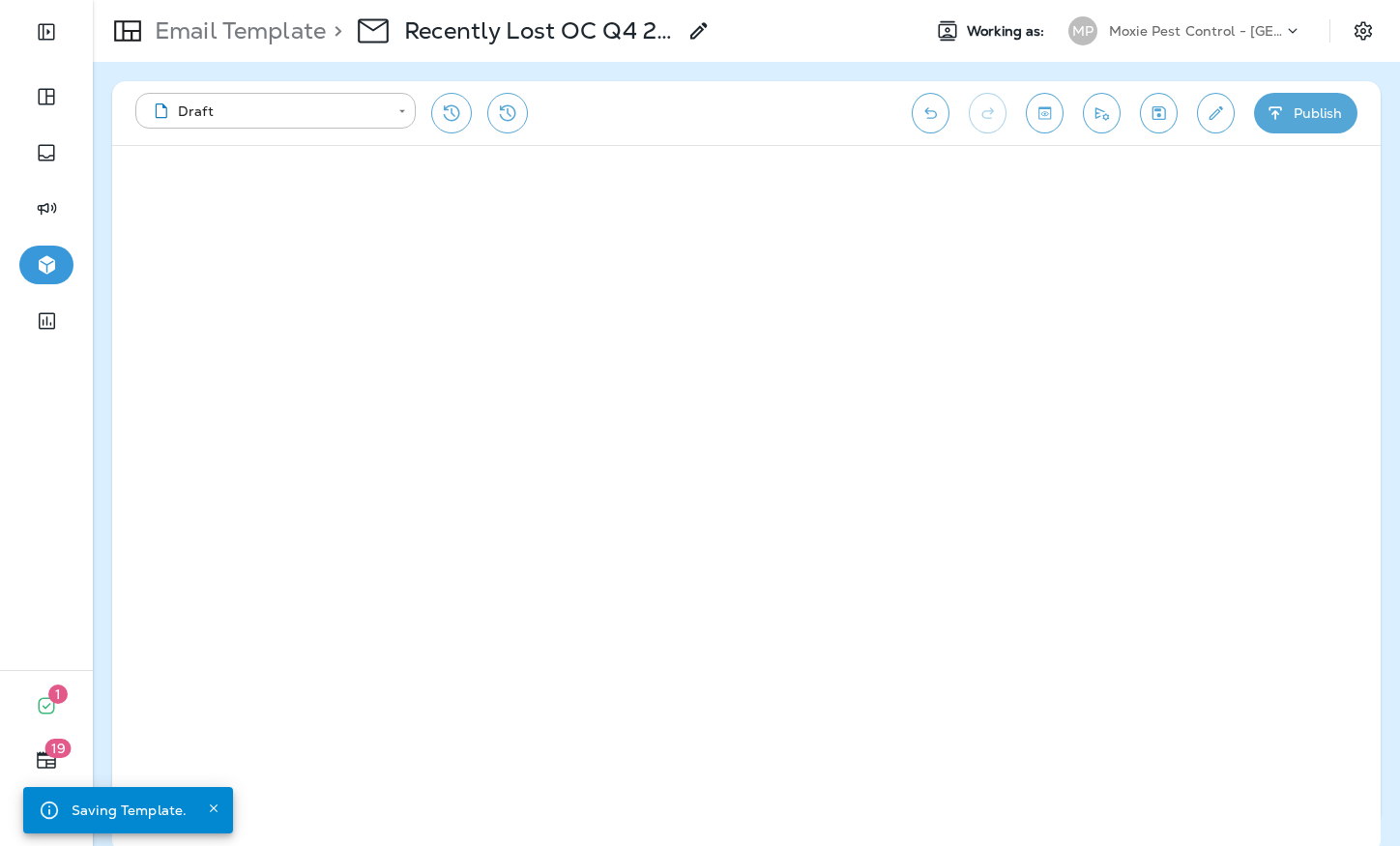
click at [1225, 111] on icon "Edit details" at bounding box center [1215, 113] width 20 height 19
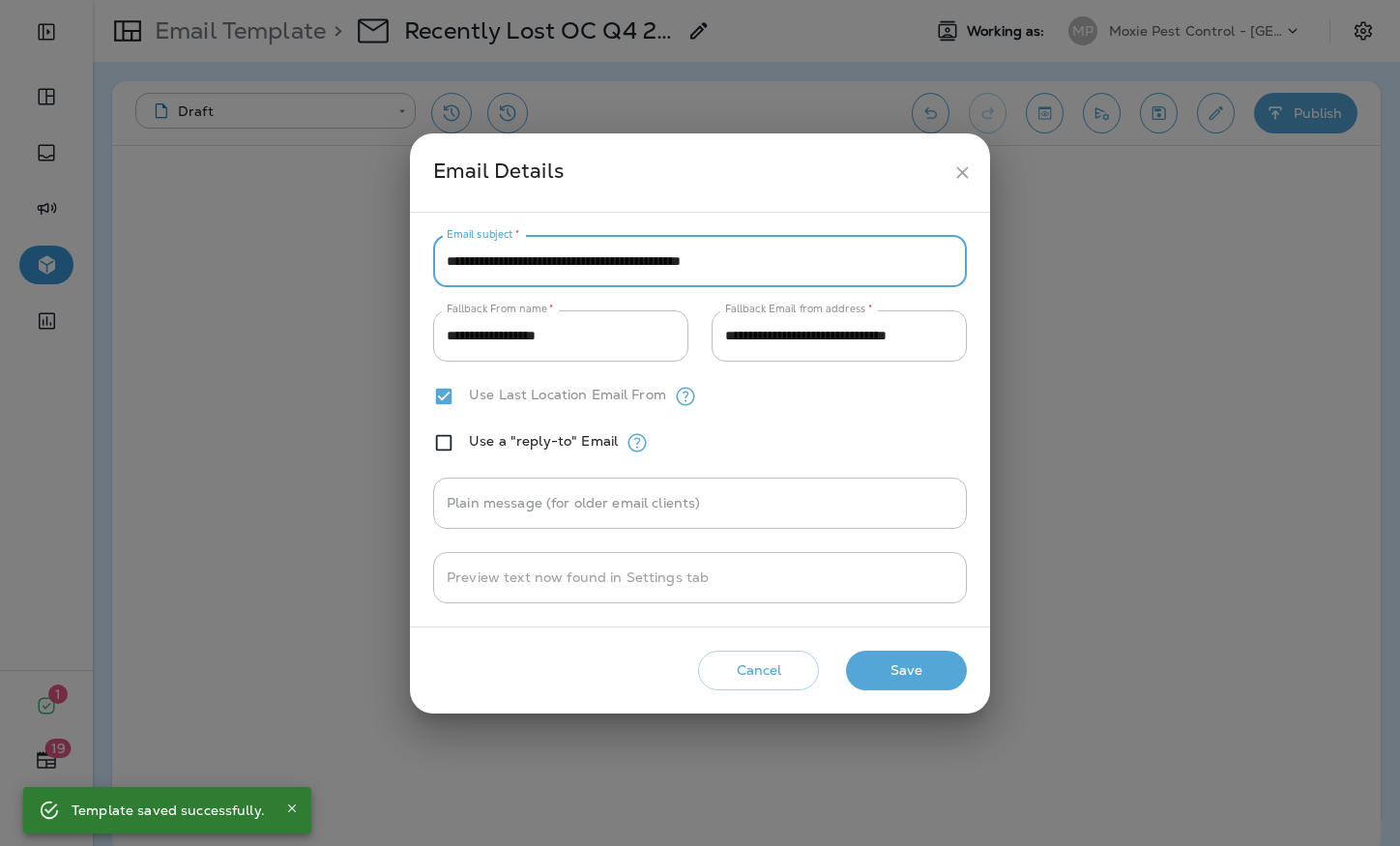
click at [775, 260] on input "**********" at bounding box center [700, 261] width 534 height 52
type input "**********"
click at [910, 676] on button "Save" at bounding box center [906, 670] width 121 height 40
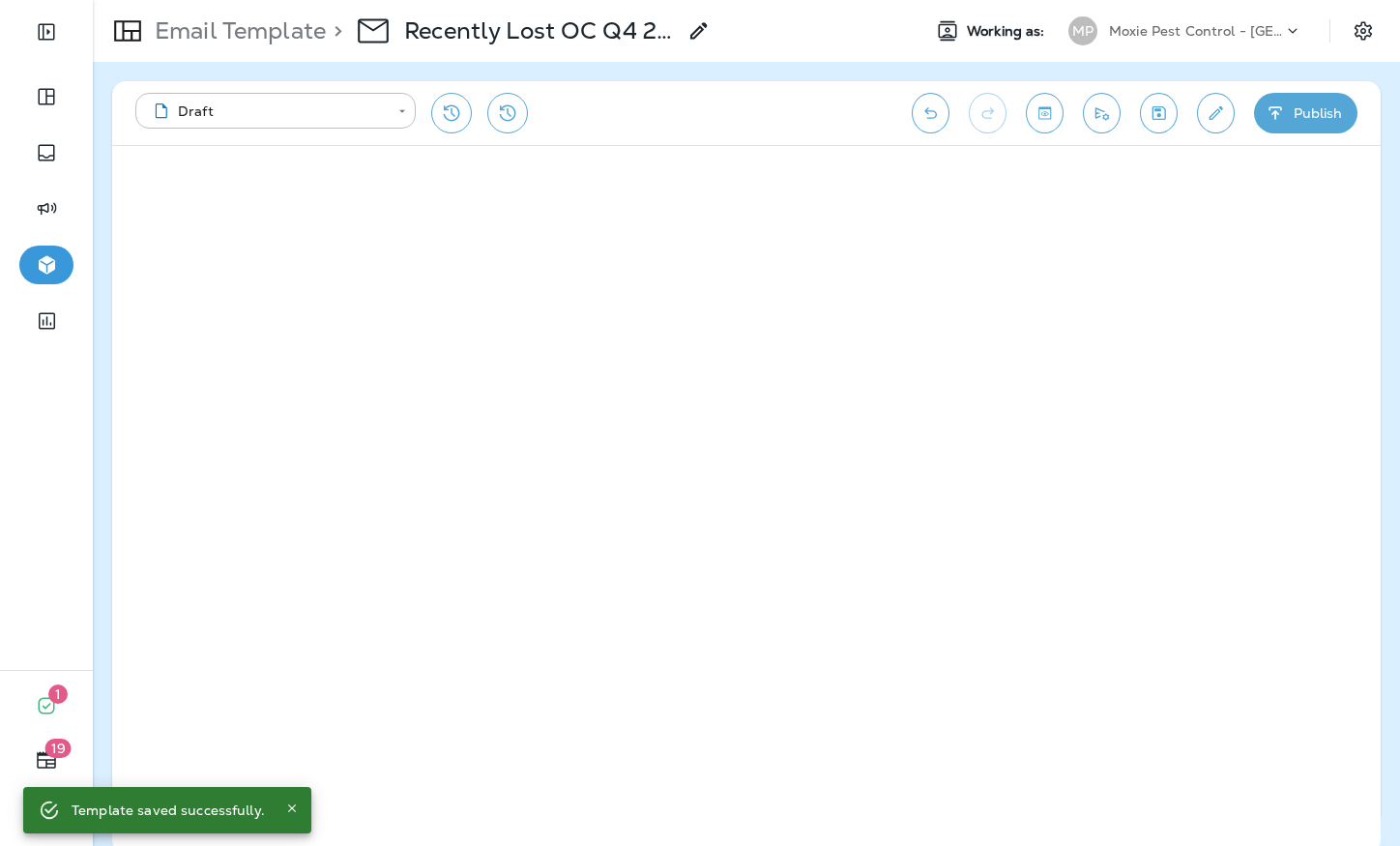
click at [1149, 113] on icon "Save" at bounding box center [1159, 113] width 20 height 19
click at [236, 38] on p "Email Template" at bounding box center [237, 31] width 179 height 29
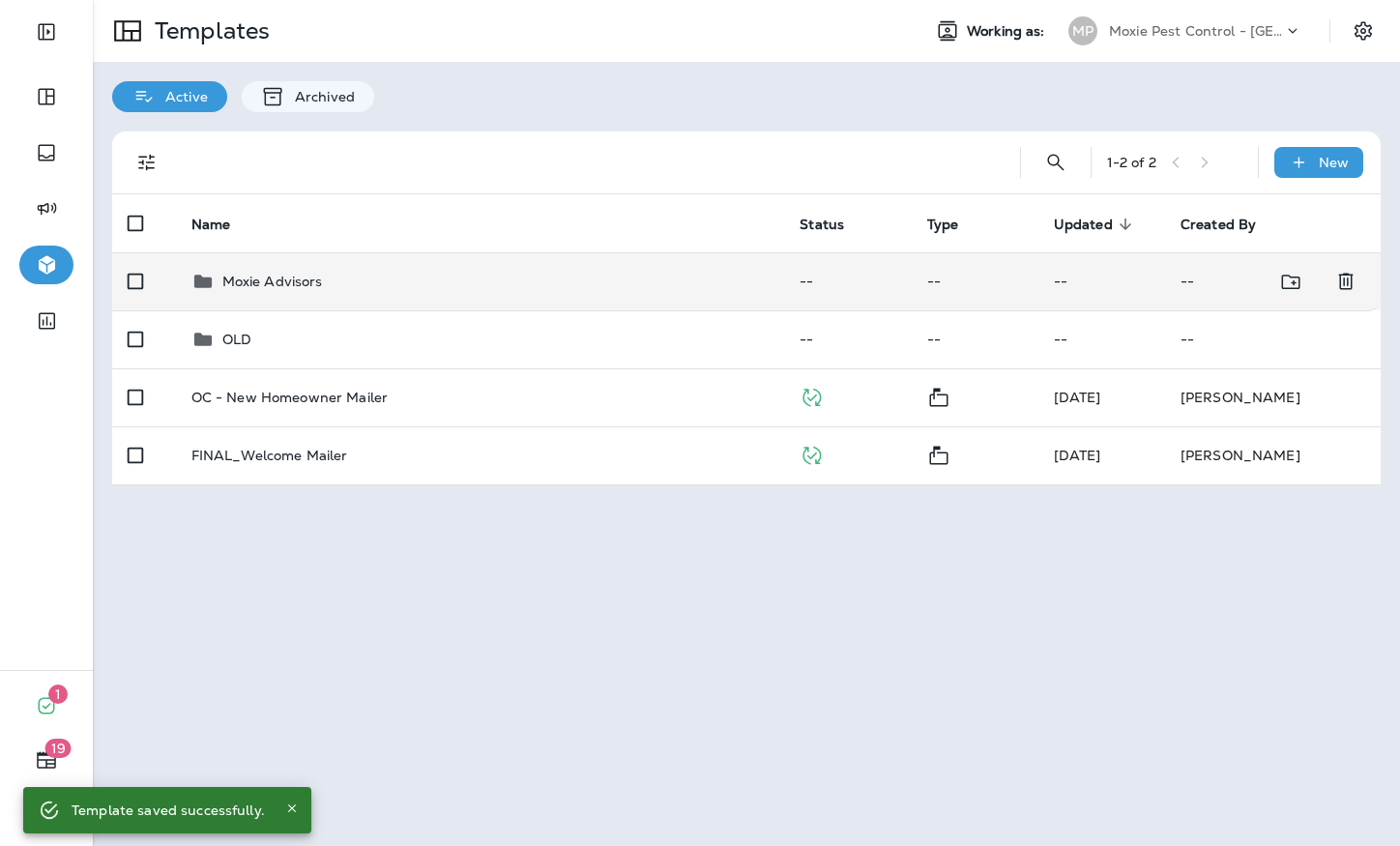
click at [424, 293] on td "Moxie Advisors" at bounding box center [481, 281] width 609 height 58
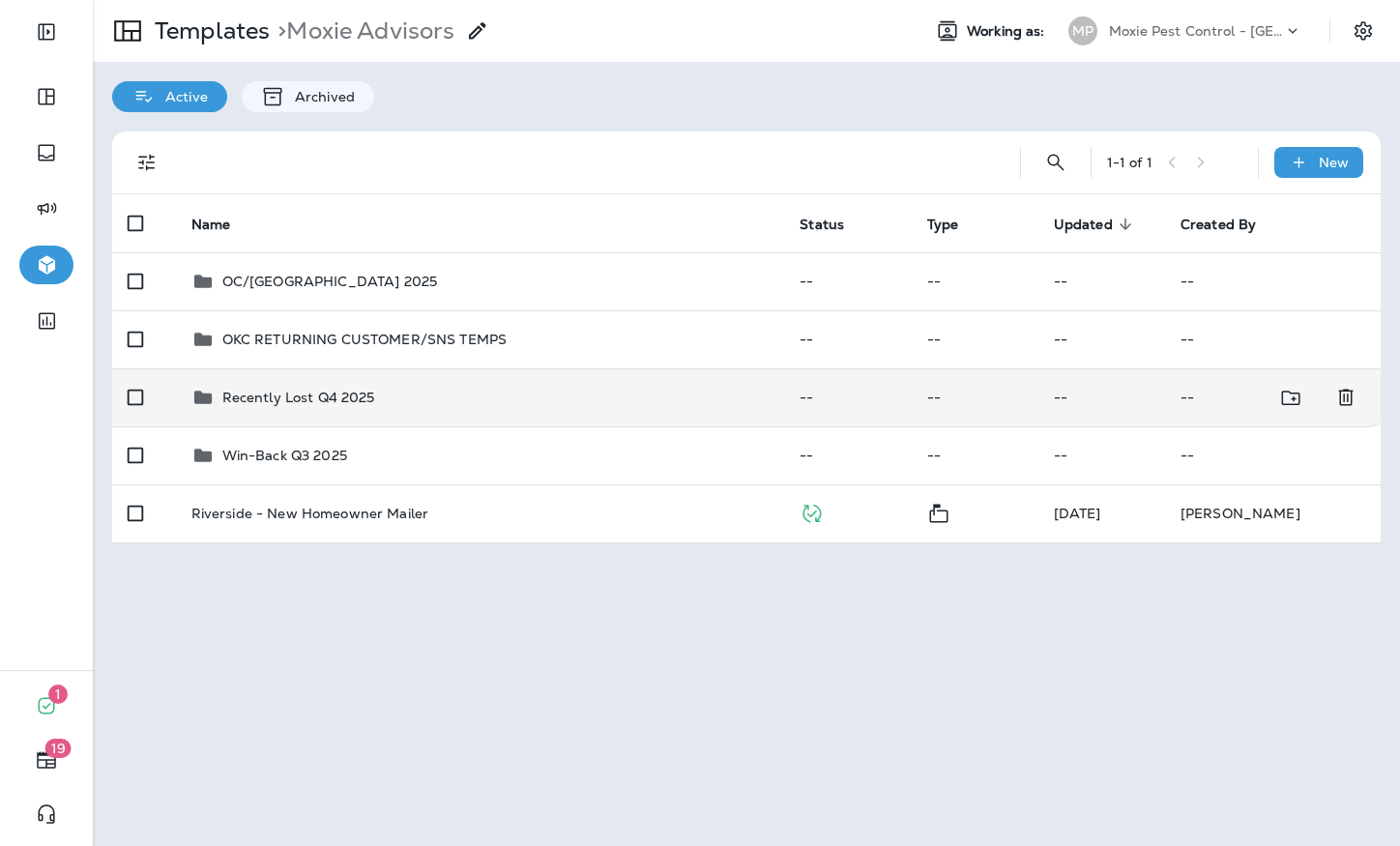
click at [427, 406] on div "Recently Lost Q4 2025" at bounding box center [481, 397] width 578 height 23
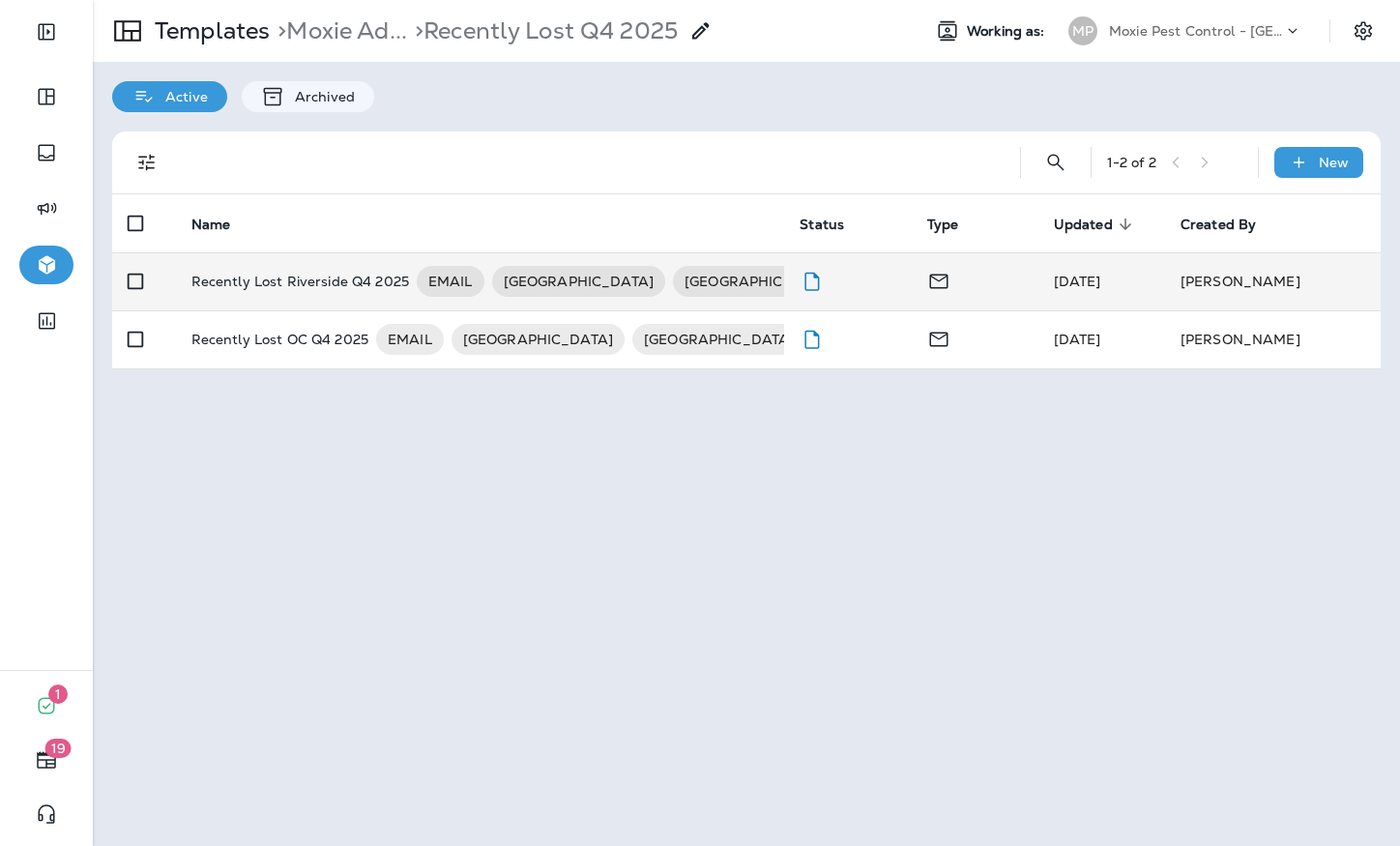
click at [269, 281] on p "Recently Lost Riverside Q4 2025" at bounding box center [300, 281] width 217 height 31
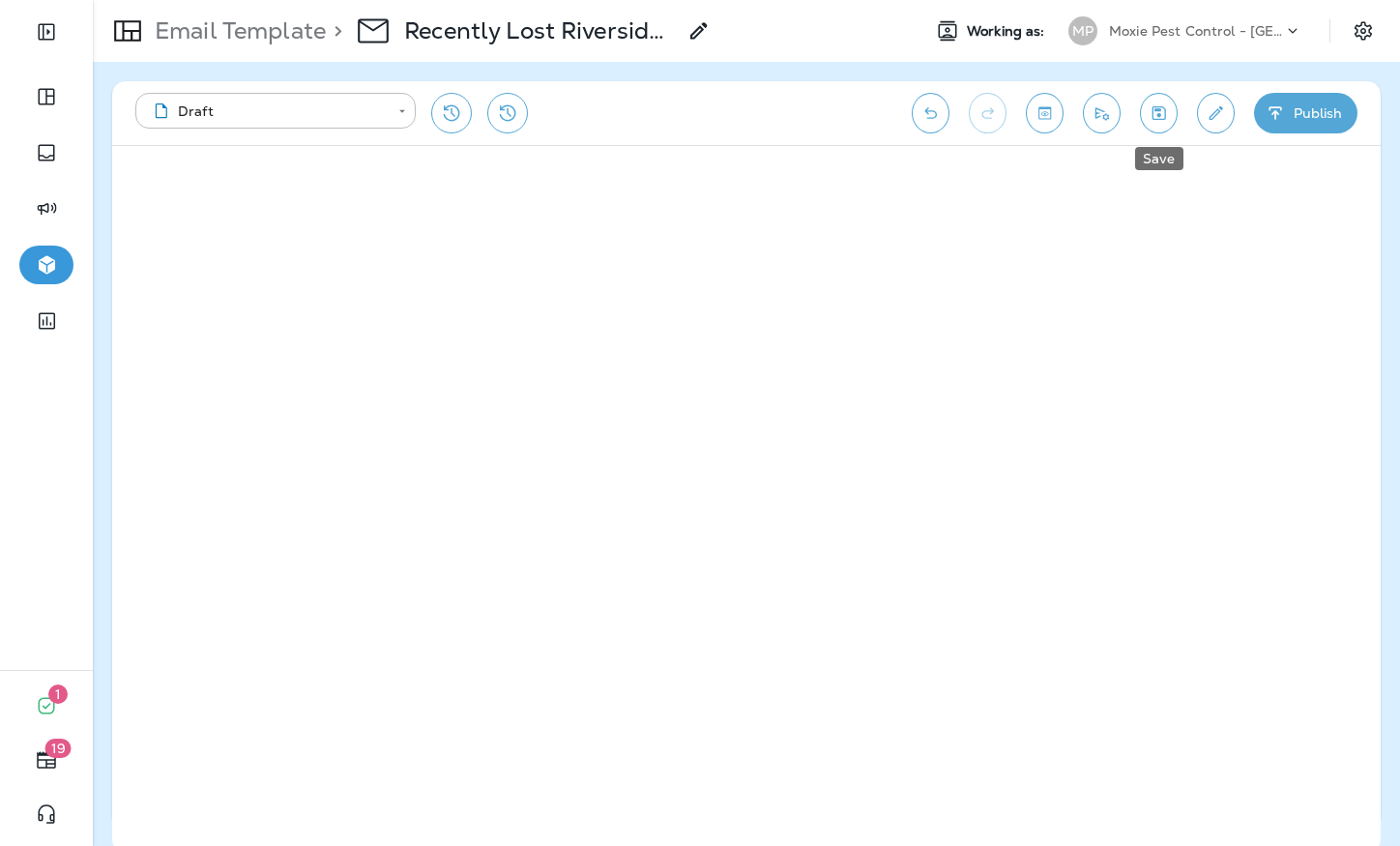
click at [1149, 122] on icon "Save" at bounding box center [1159, 113] width 20 height 19
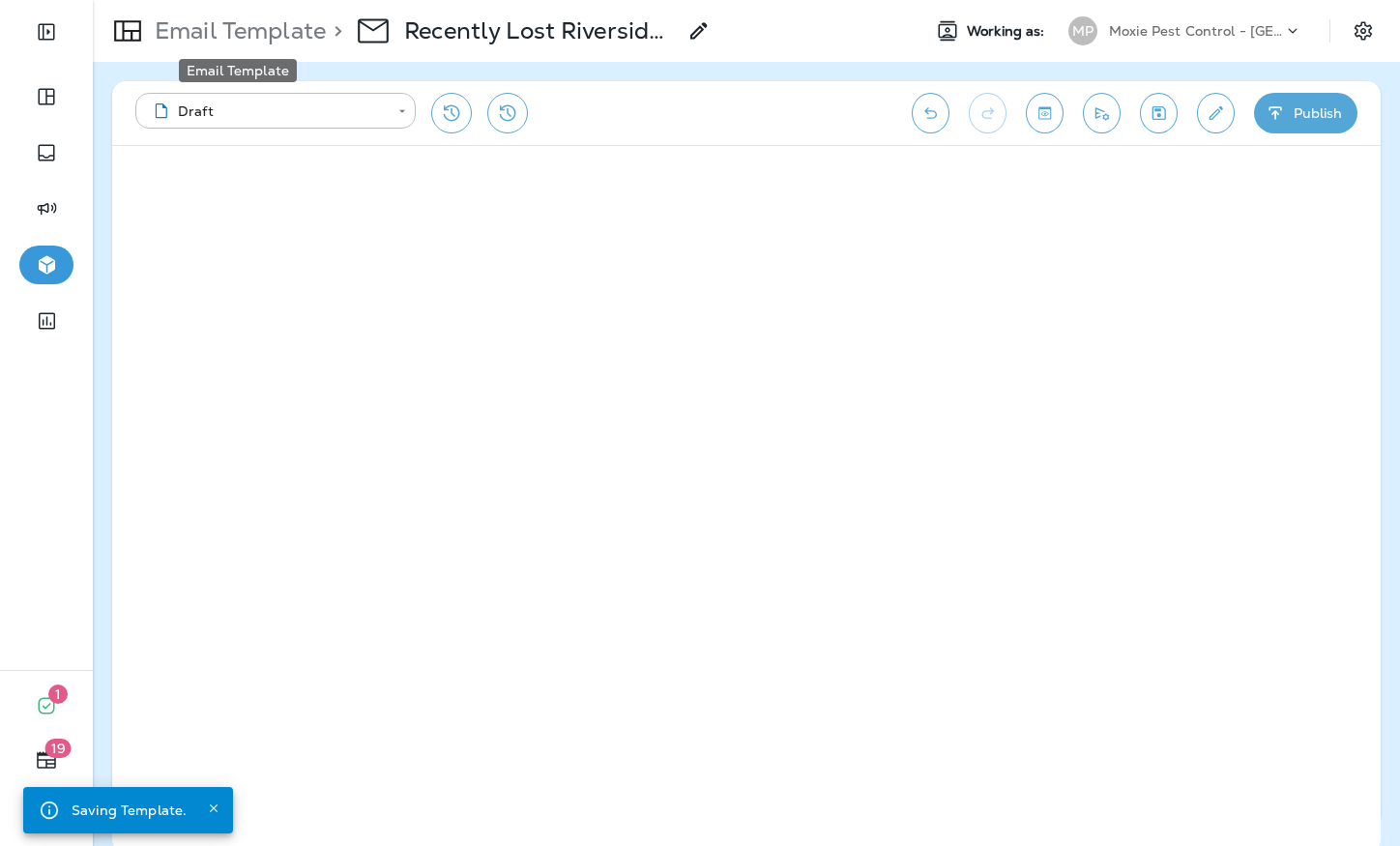
click at [232, 42] on p "Email Template" at bounding box center [237, 31] width 179 height 29
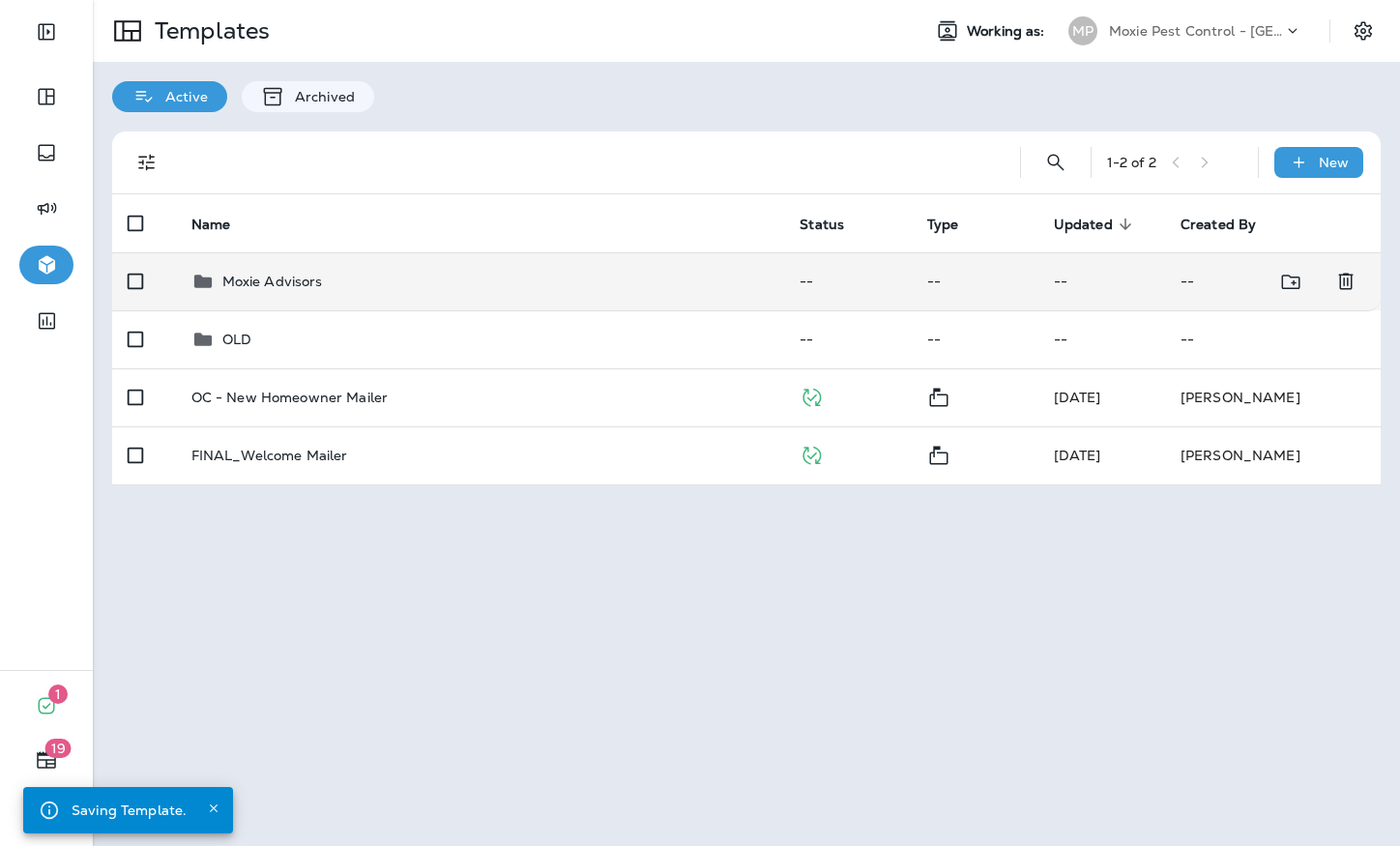
click at [416, 282] on div "Moxie Advisors" at bounding box center [481, 281] width 578 height 23
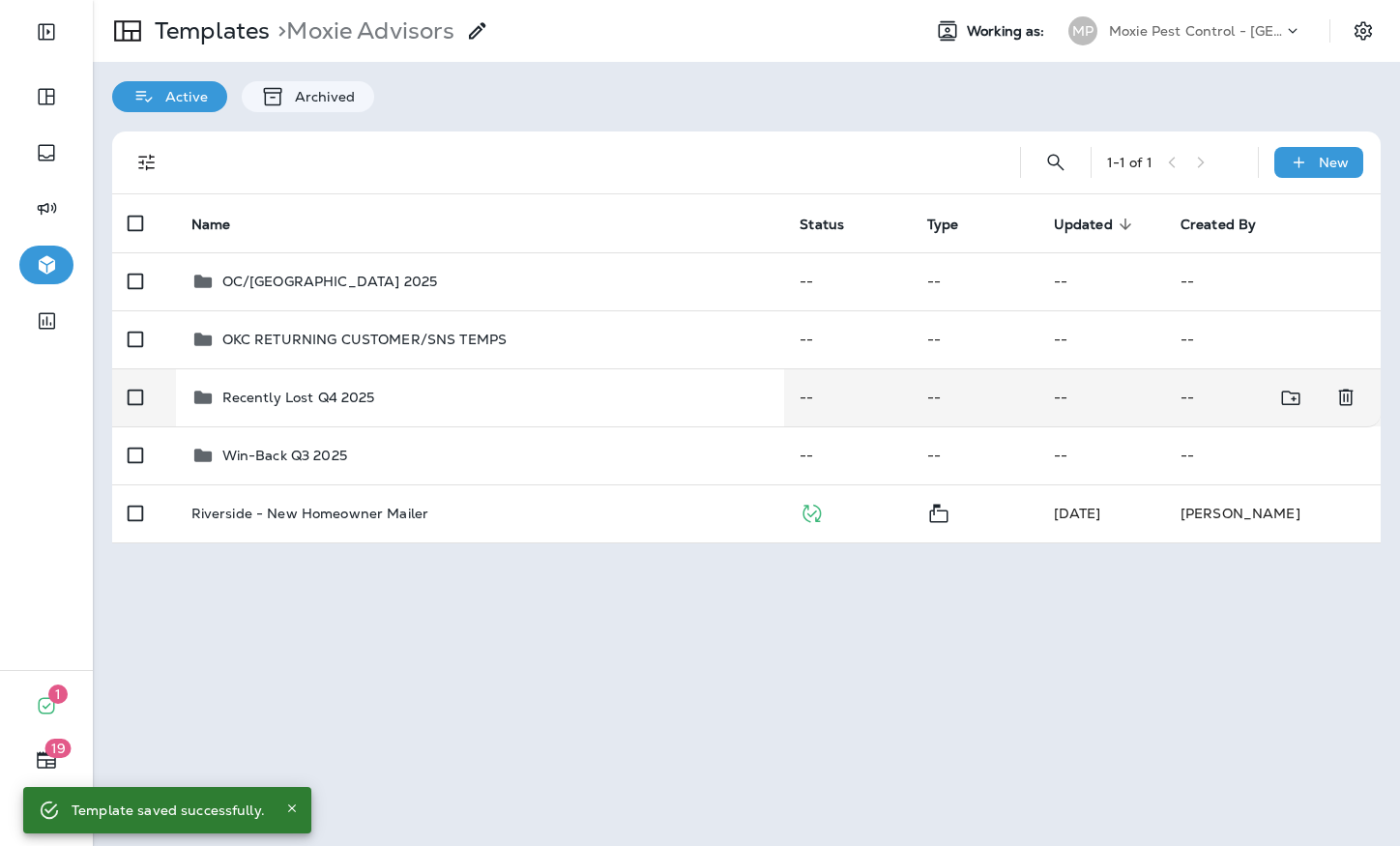
click at [373, 399] on div "Recently Lost Q4 2025" at bounding box center [481, 397] width 578 height 23
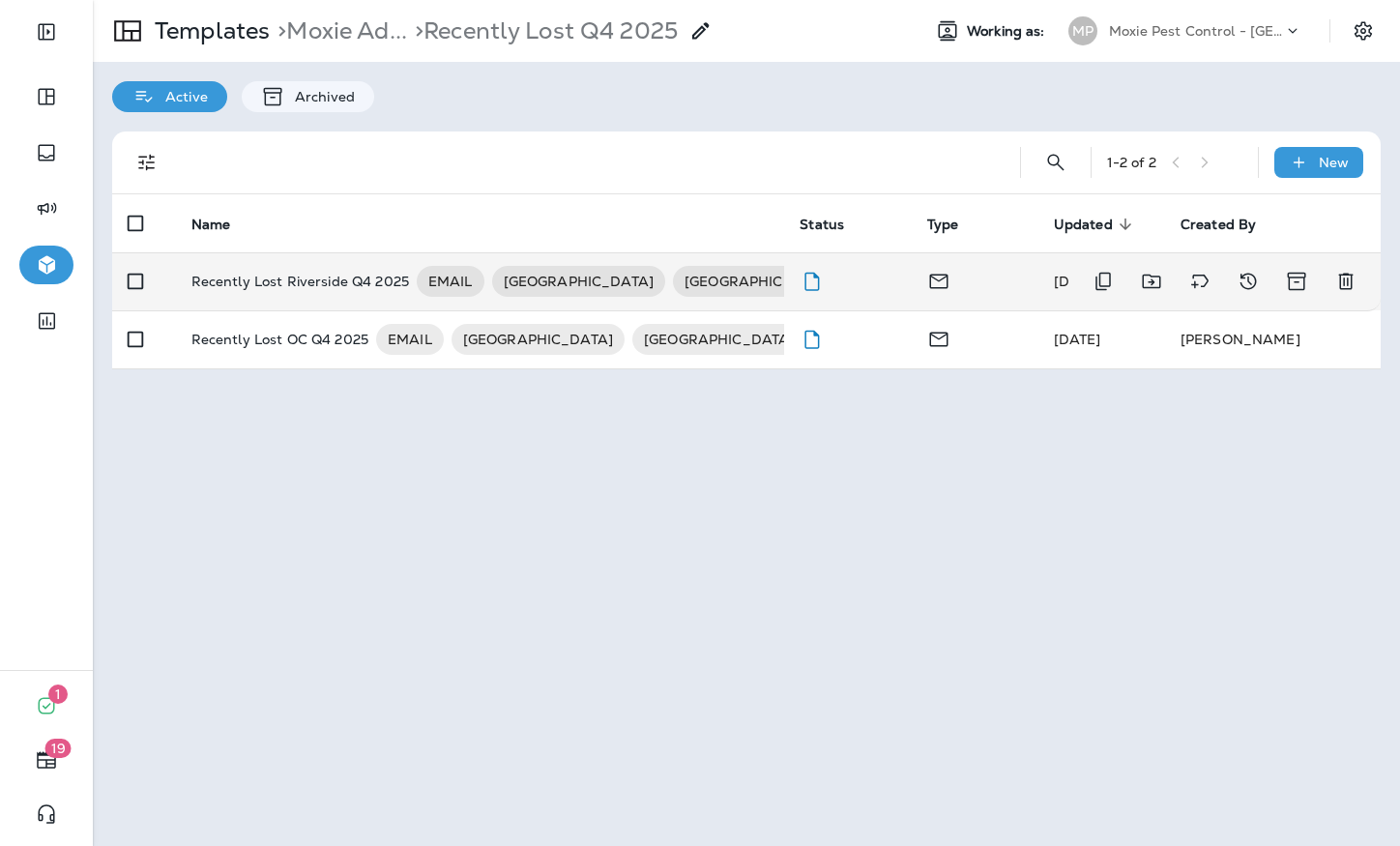
click at [309, 287] on p "Recently Lost Riverside Q4 2025" at bounding box center [300, 281] width 217 height 31
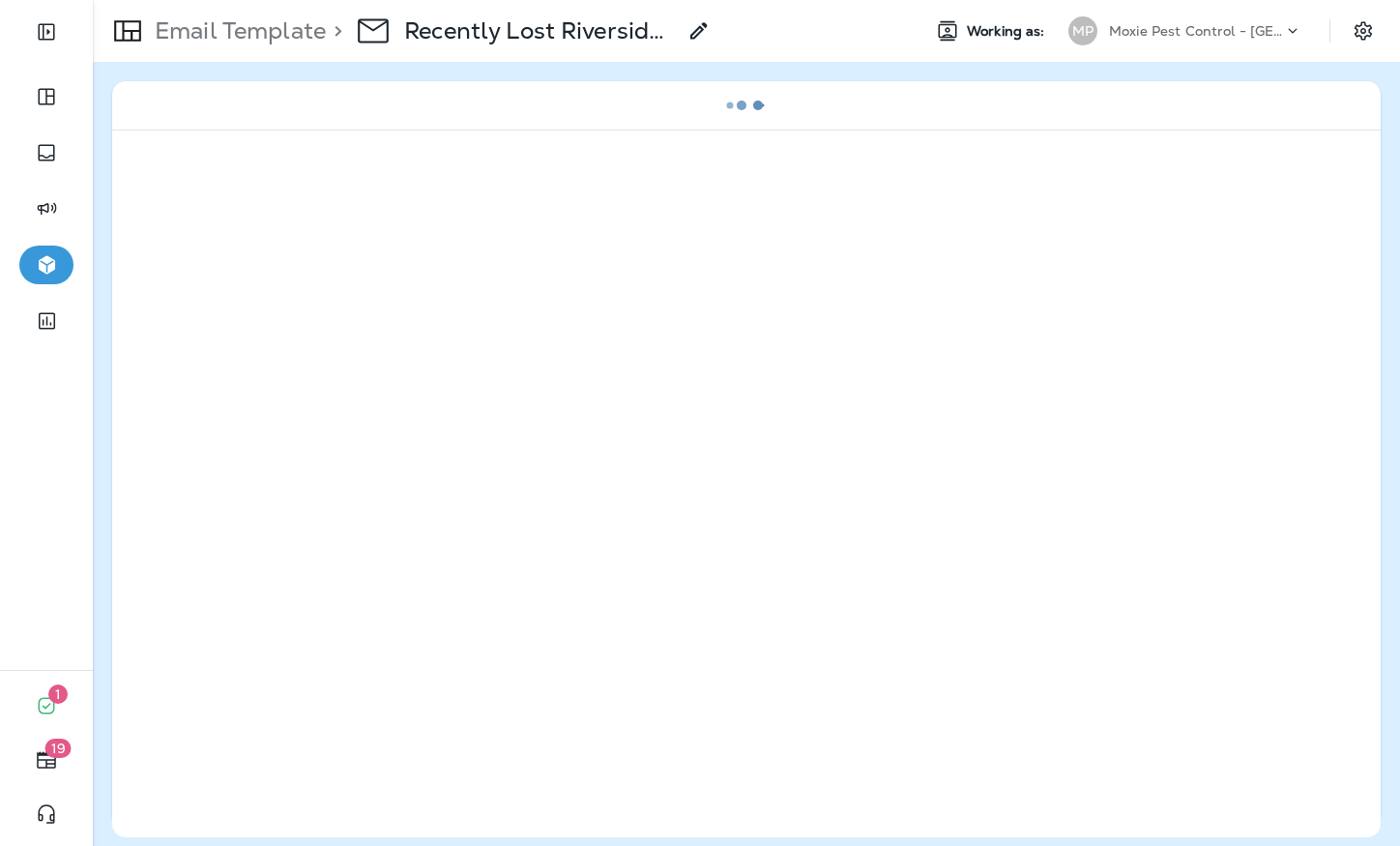
click at [274, 39] on p "Email Template" at bounding box center [237, 31] width 179 height 29
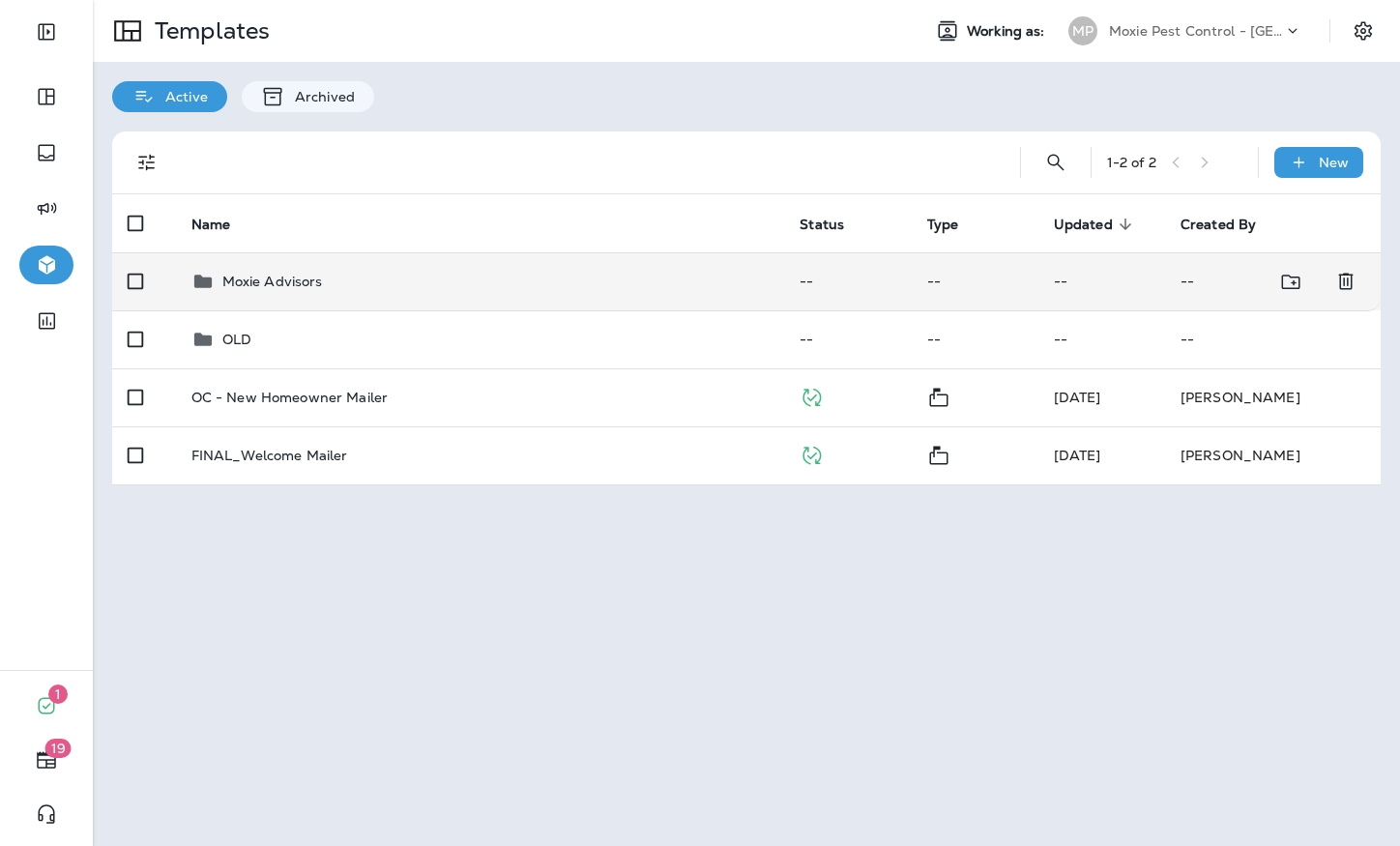
click at [332, 277] on div "Moxie Advisors" at bounding box center [481, 281] width 578 height 23
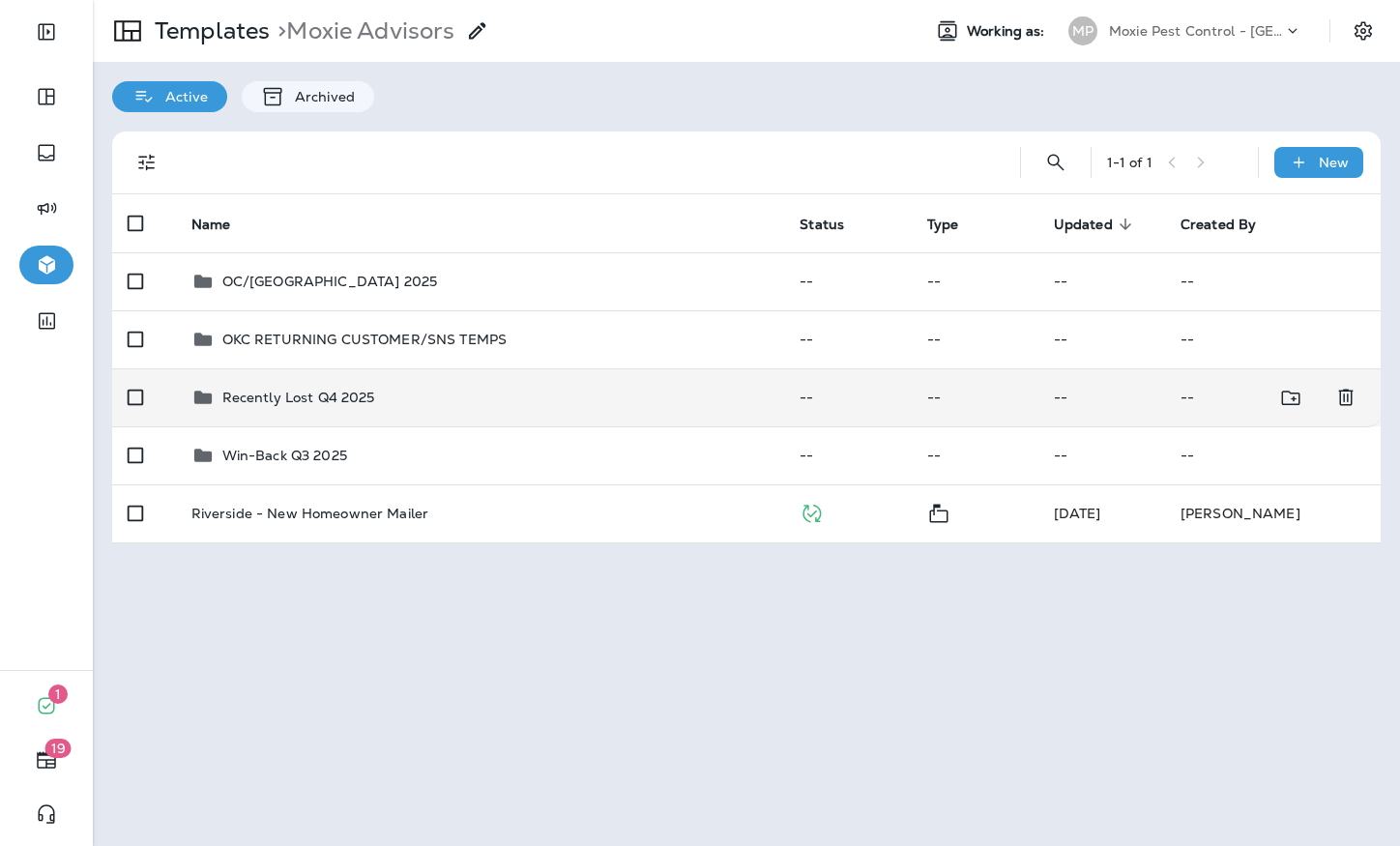
click at [348, 392] on p "Recently Lost Q4 2025" at bounding box center [298, 397] width 153 height 16
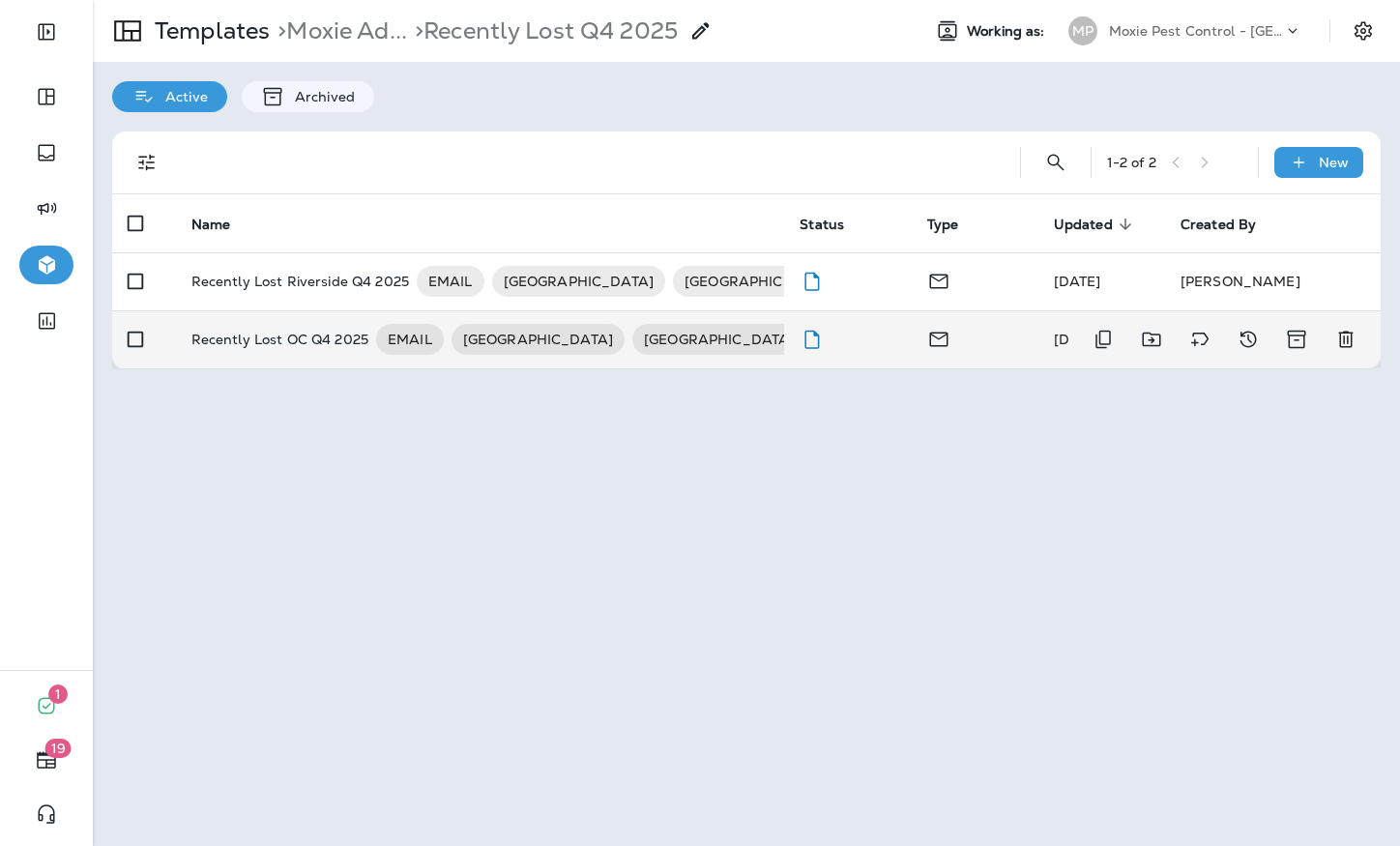
click at [305, 348] on p "Recently Lost OC Q4 2025" at bounding box center [280, 340] width 177 height 31
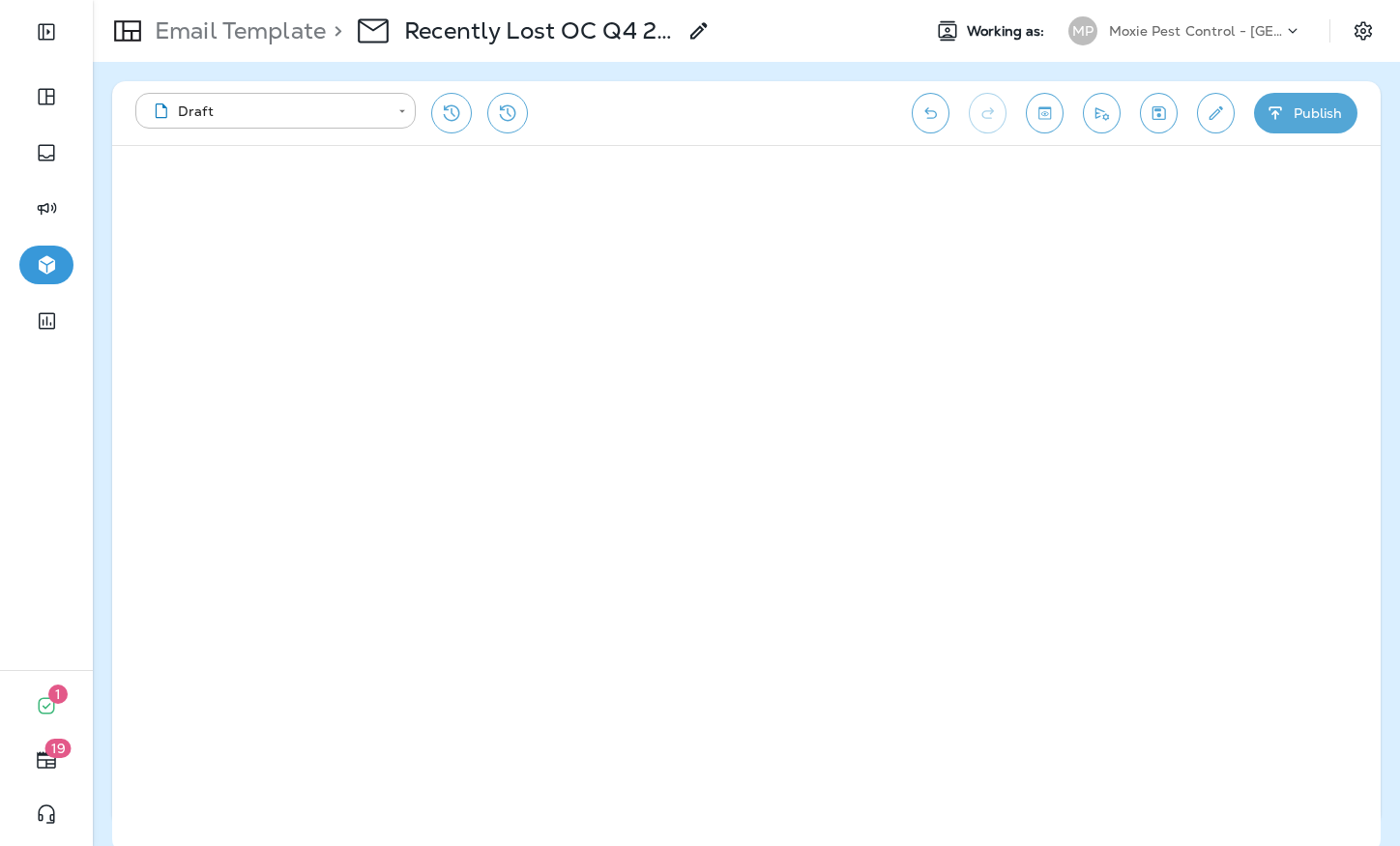
click at [1141, 123] on div "**********" at bounding box center [746, 113] width 1269 height 64
click at [1158, 118] on icon "Save" at bounding box center [1160, 113] width 14 height 14
